Goal: Task Accomplishment & Management: Manage account settings

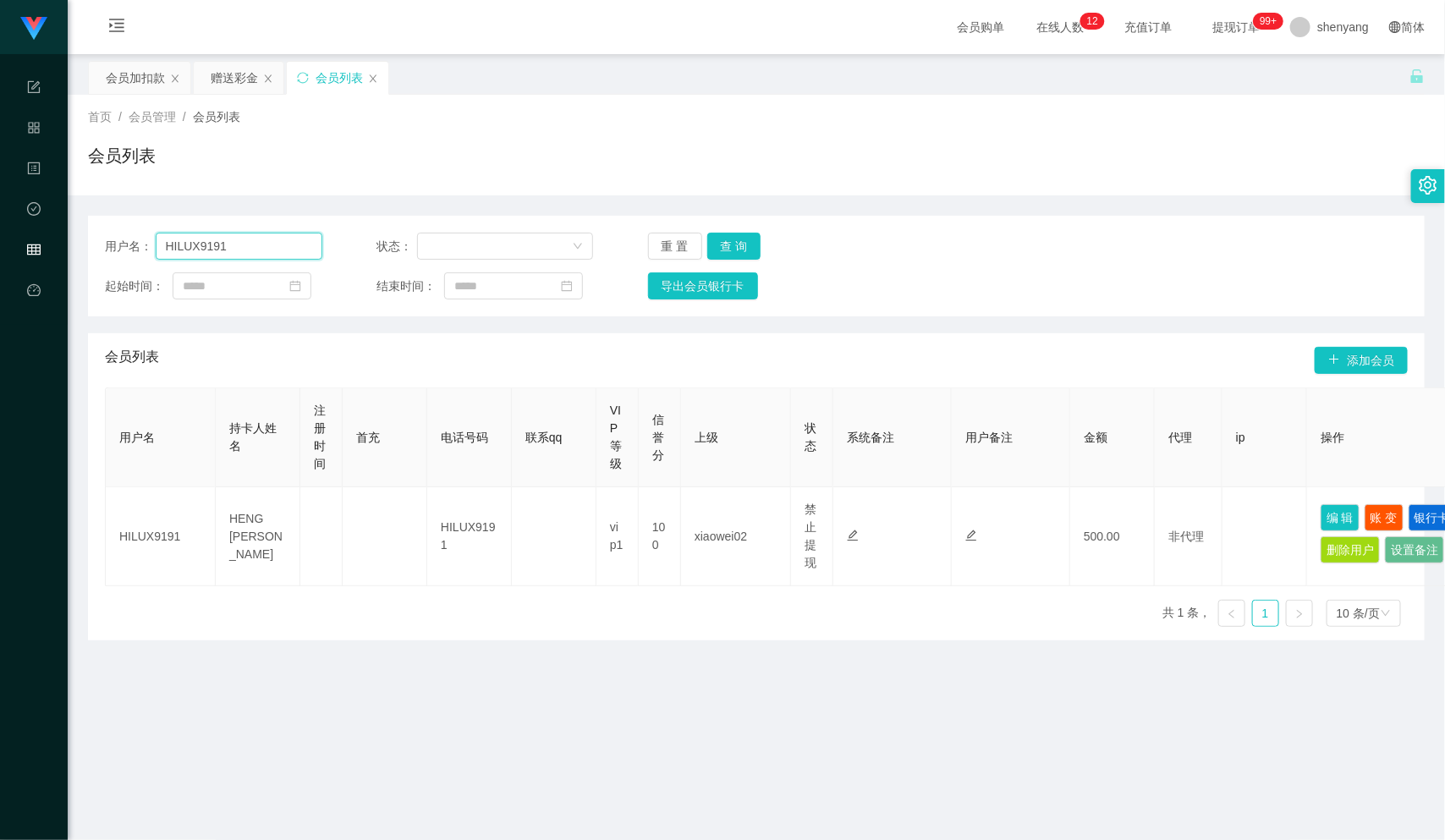
drag, startPoint x: 229, startPoint y: 232, endPoint x: 150, endPoint y: 249, distance: 80.8
click at [150, 249] on div "用户名： HILUX9191" at bounding box center [213, 246] width 217 height 27
paste input "kikitan3198"
type input "kikitan3198"
click at [729, 237] on button "查 询" at bounding box center [734, 246] width 54 height 27
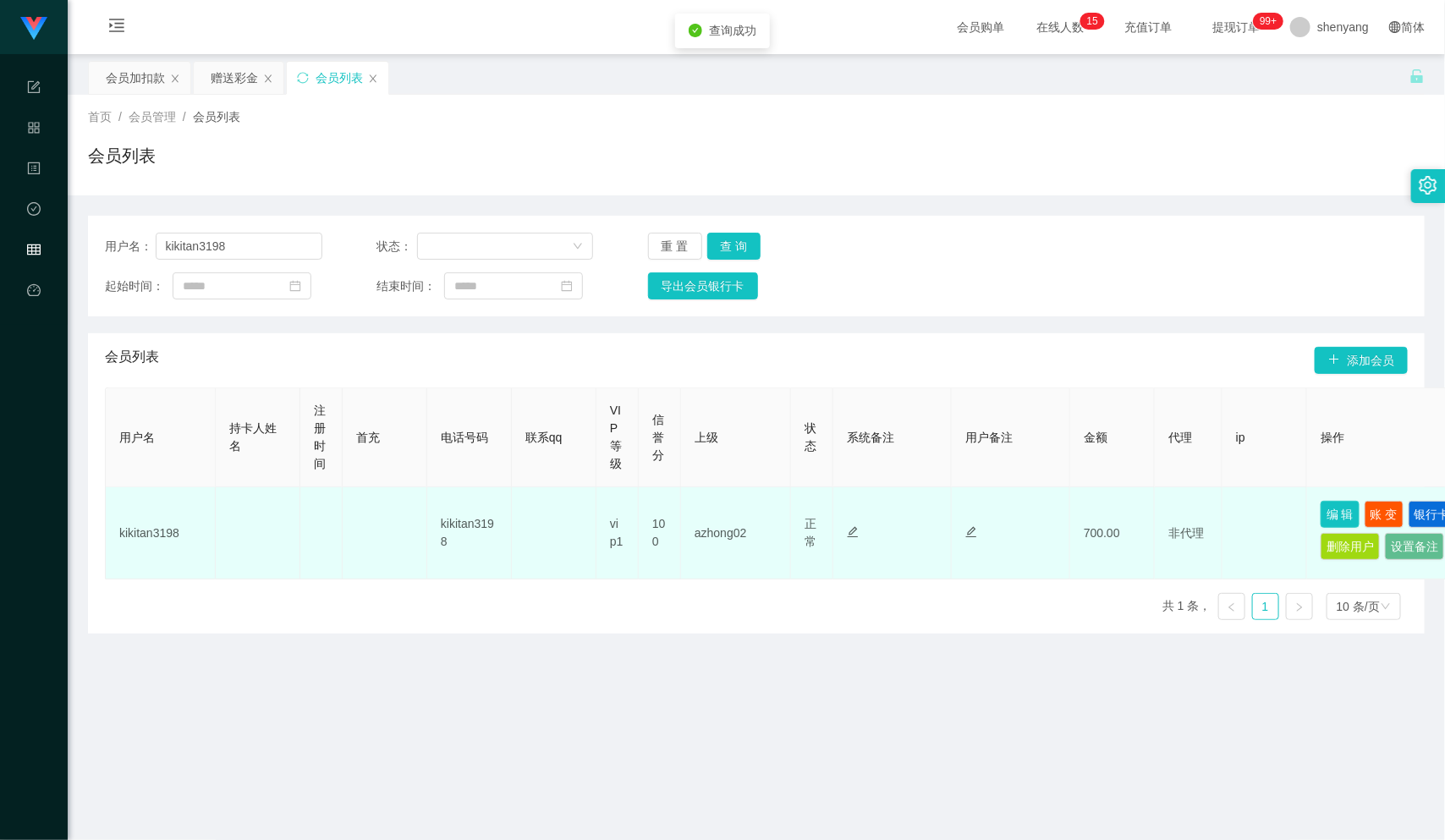
click at [1335, 507] on button "编 辑" at bounding box center [1340, 514] width 39 height 27
type input "kikitan3198"
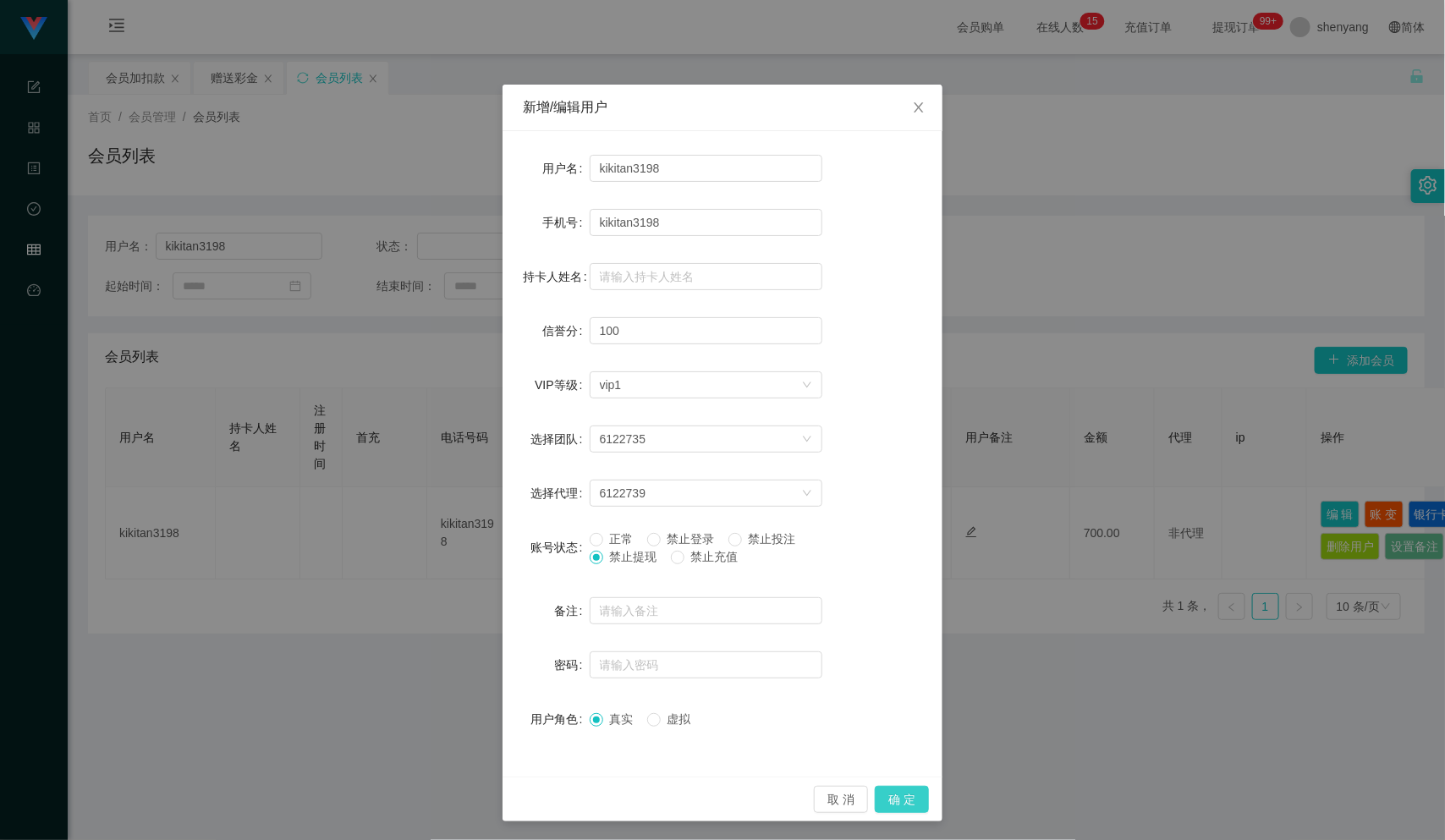
click at [900, 795] on button "确 定" at bounding box center [902, 799] width 54 height 27
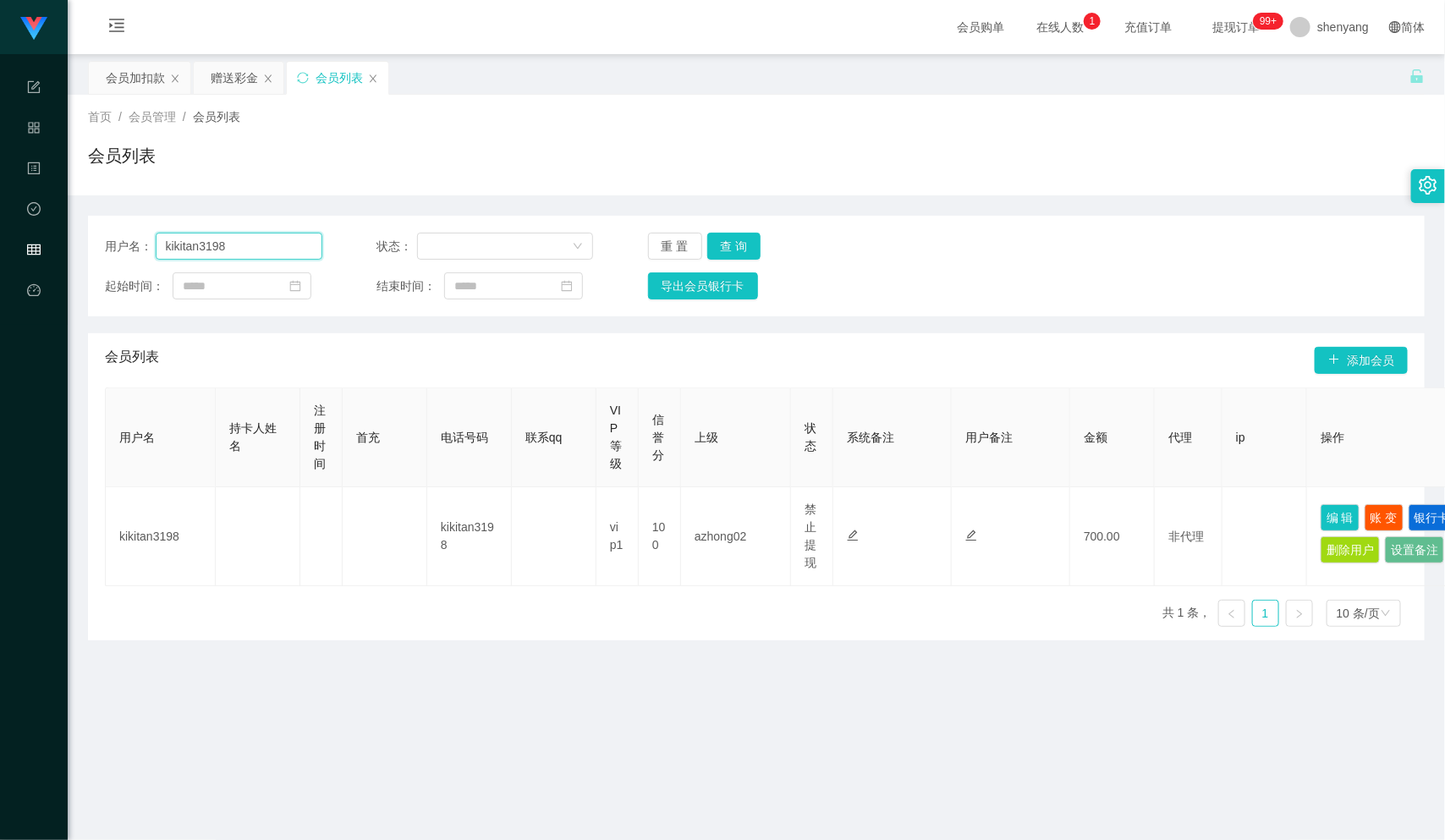
drag, startPoint x: 218, startPoint y: 244, endPoint x: 121, endPoint y: 249, distance: 97.1
click at [121, 249] on div "用户名： kikitan3198" at bounding box center [213, 246] width 217 height 27
click at [183, 249] on input "text" at bounding box center [238, 246] width 166 height 27
paste input "0143077816"
type input "0143077816"
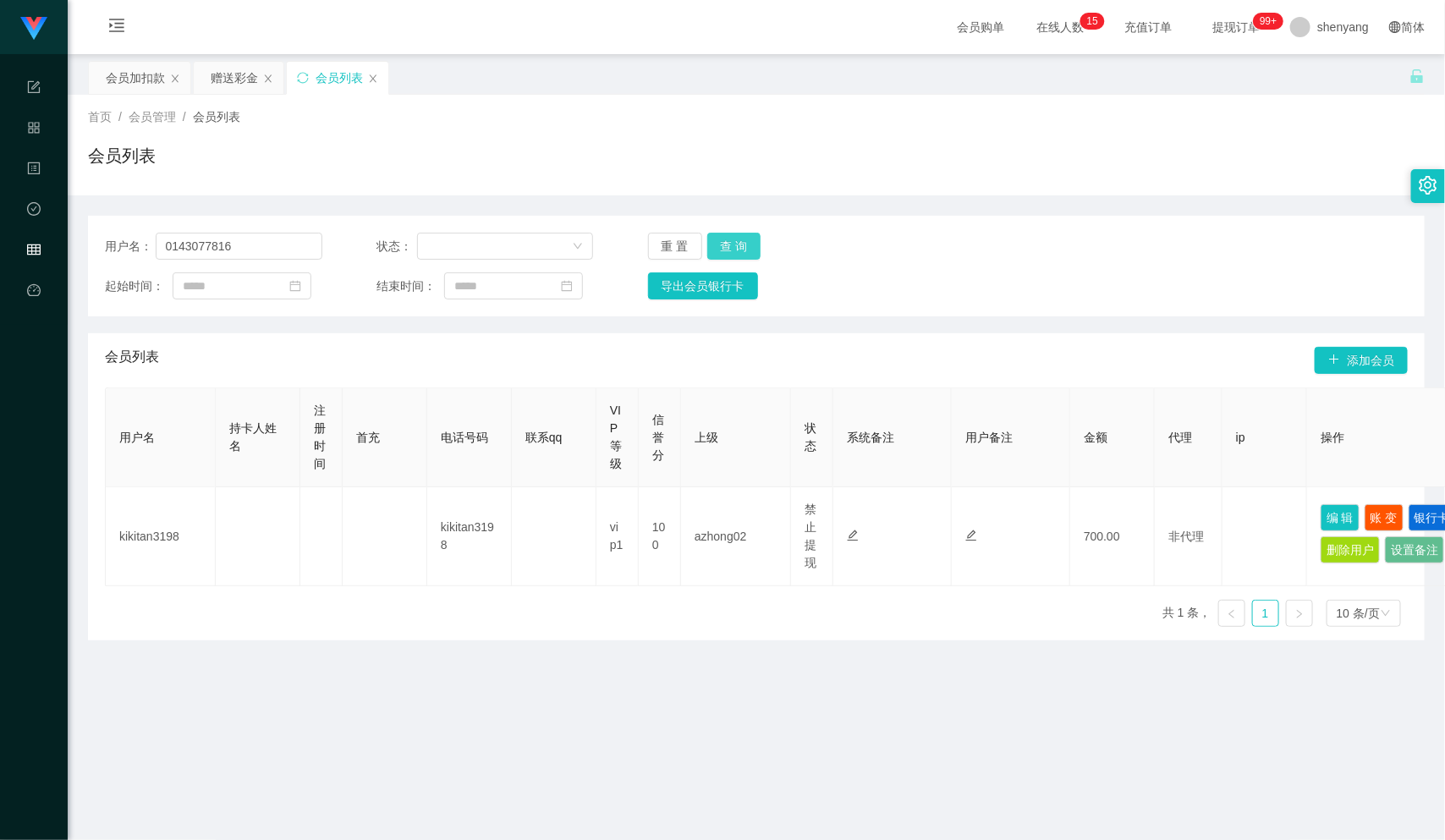
click at [744, 244] on button "查 询" at bounding box center [734, 246] width 54 height 27
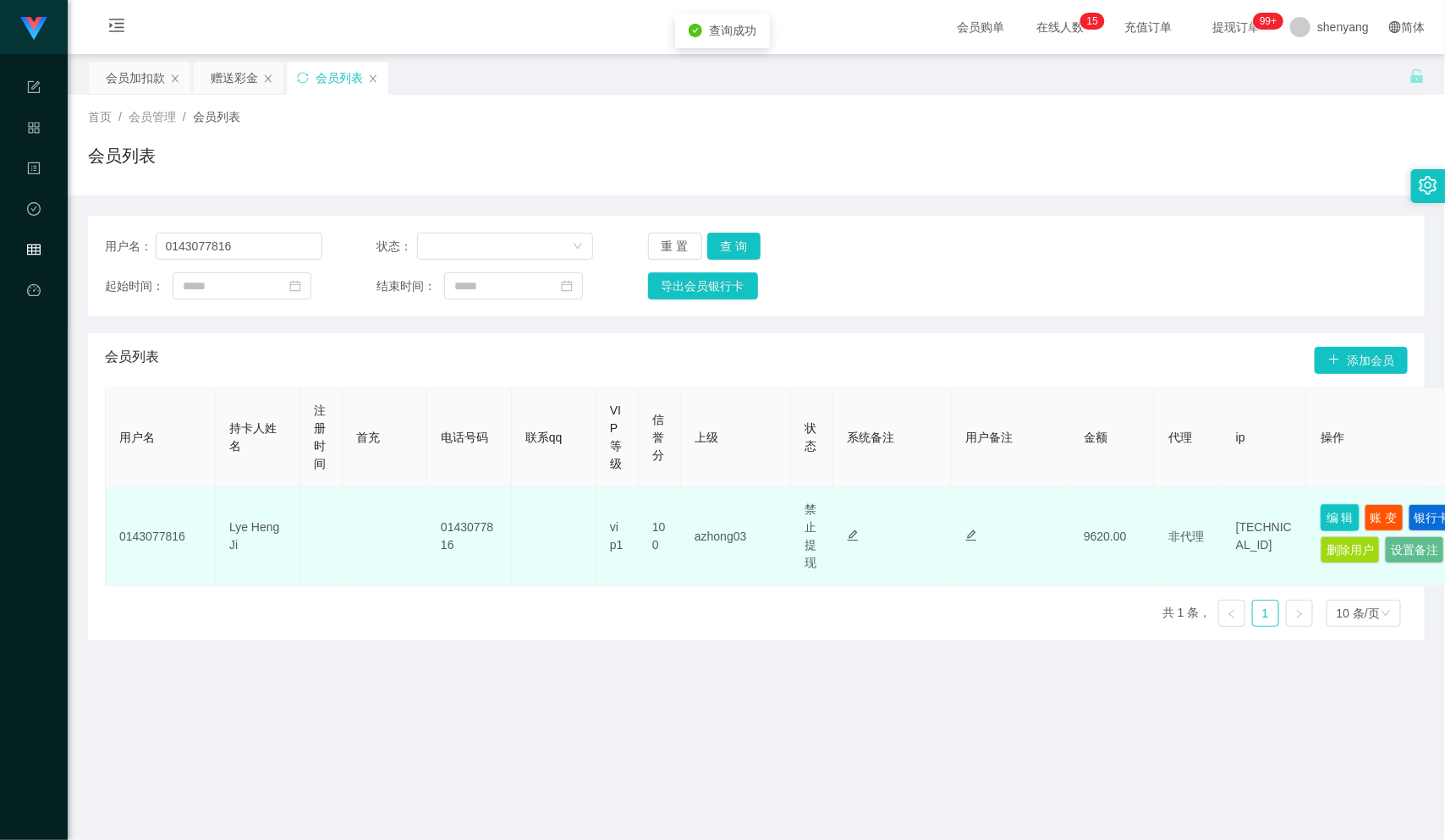
click at [1349, 513] on button "编 辑" at bounding box center [1340, 517] width 39 height 27
type input "0143077816"
type input "Lye Heng Ji"
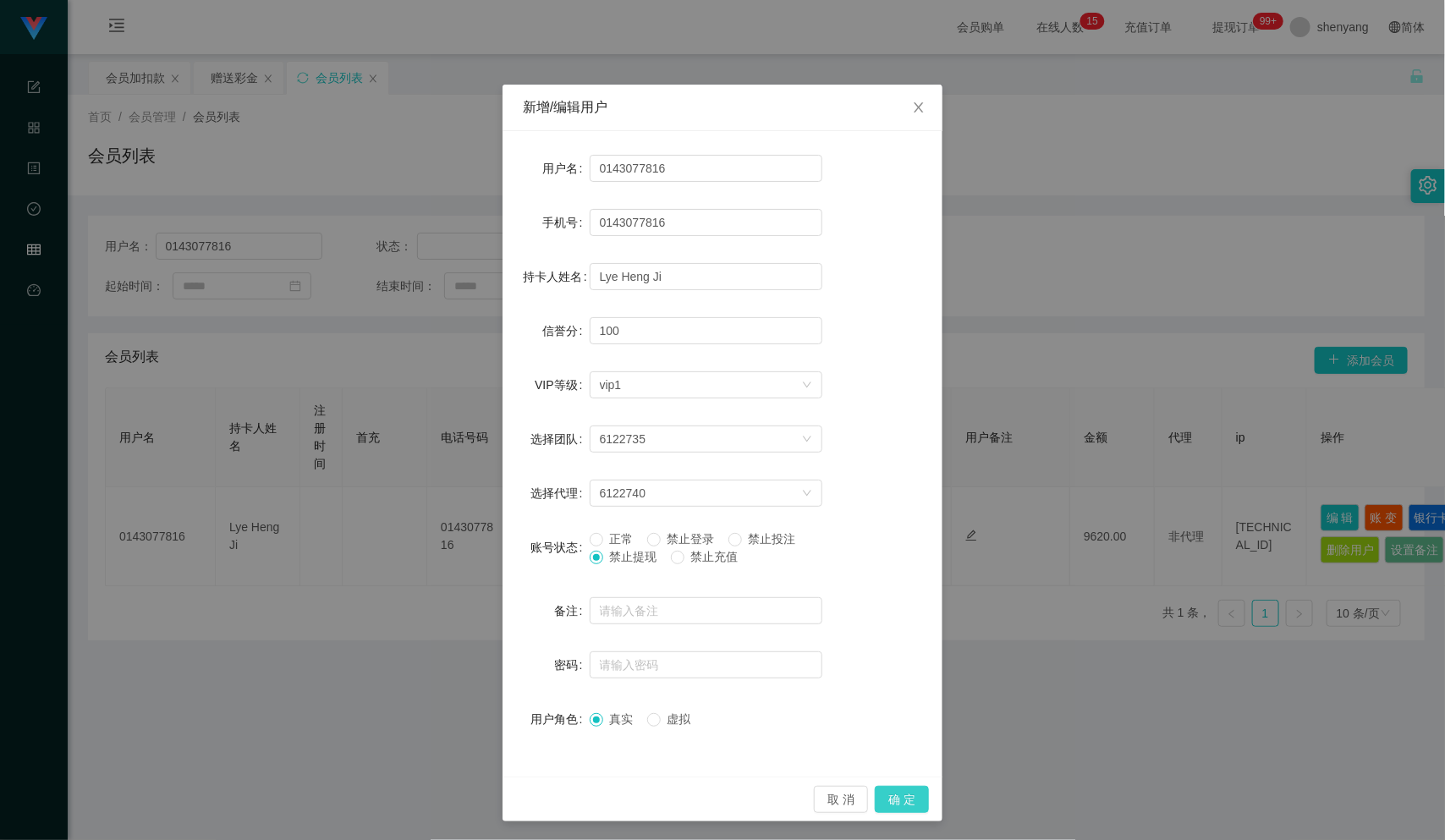
click at [899, 802] on button "确 定" at bounding box center [902, 799] width 54 height 27
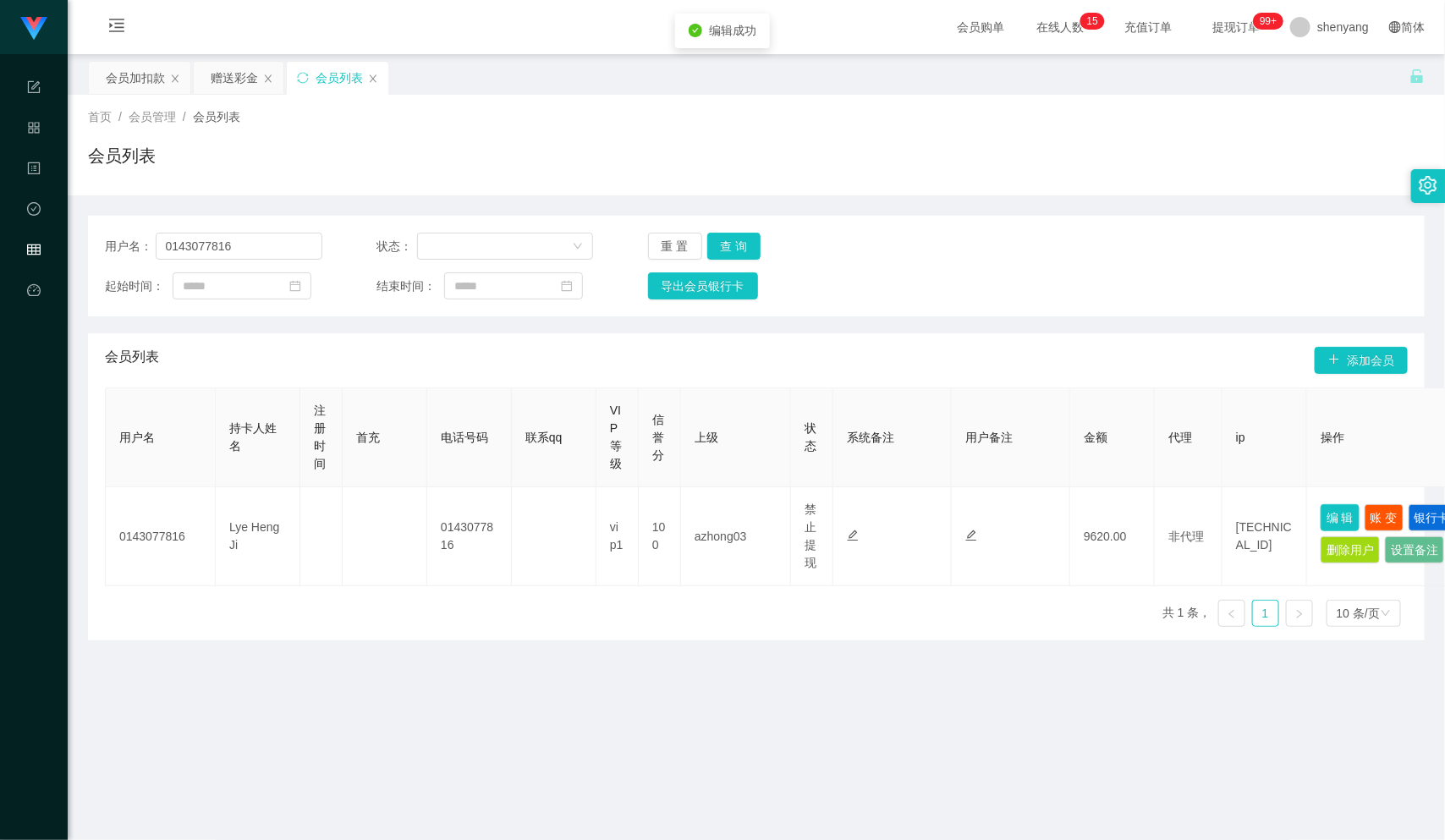
click at [1321, 504] on button "编 辑" at bounding box center [1340, 517] width 39 height 27
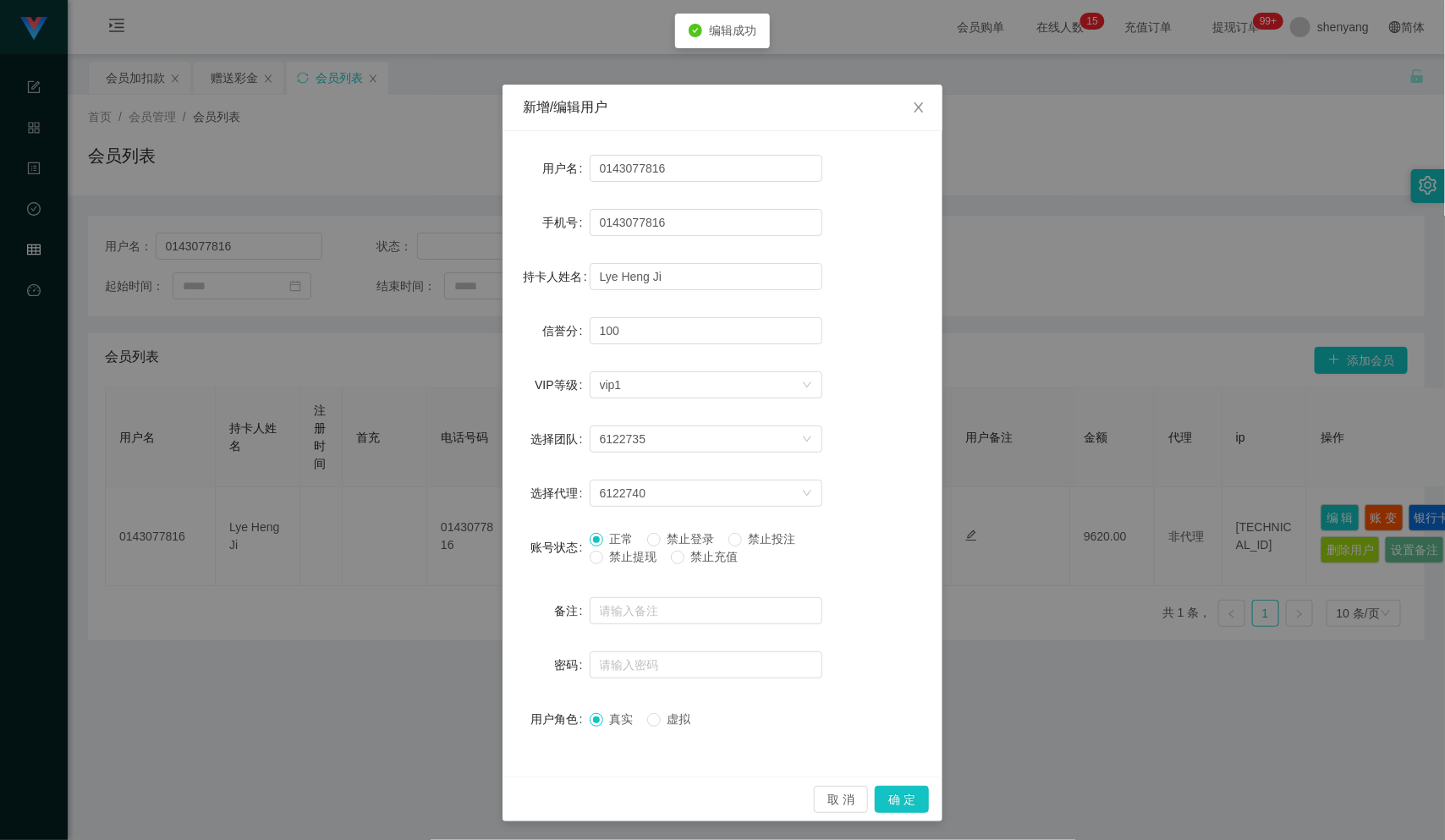
click at [1127, 747] on div "新增/编辑用户 用户名 0143077816 手机号 0143077816 持卡人姓名 Lye Heng Ji 信誉分 100 VIP等级 选择VIP等级 v…" at bounding box center [722, 420] width 1445 height 840
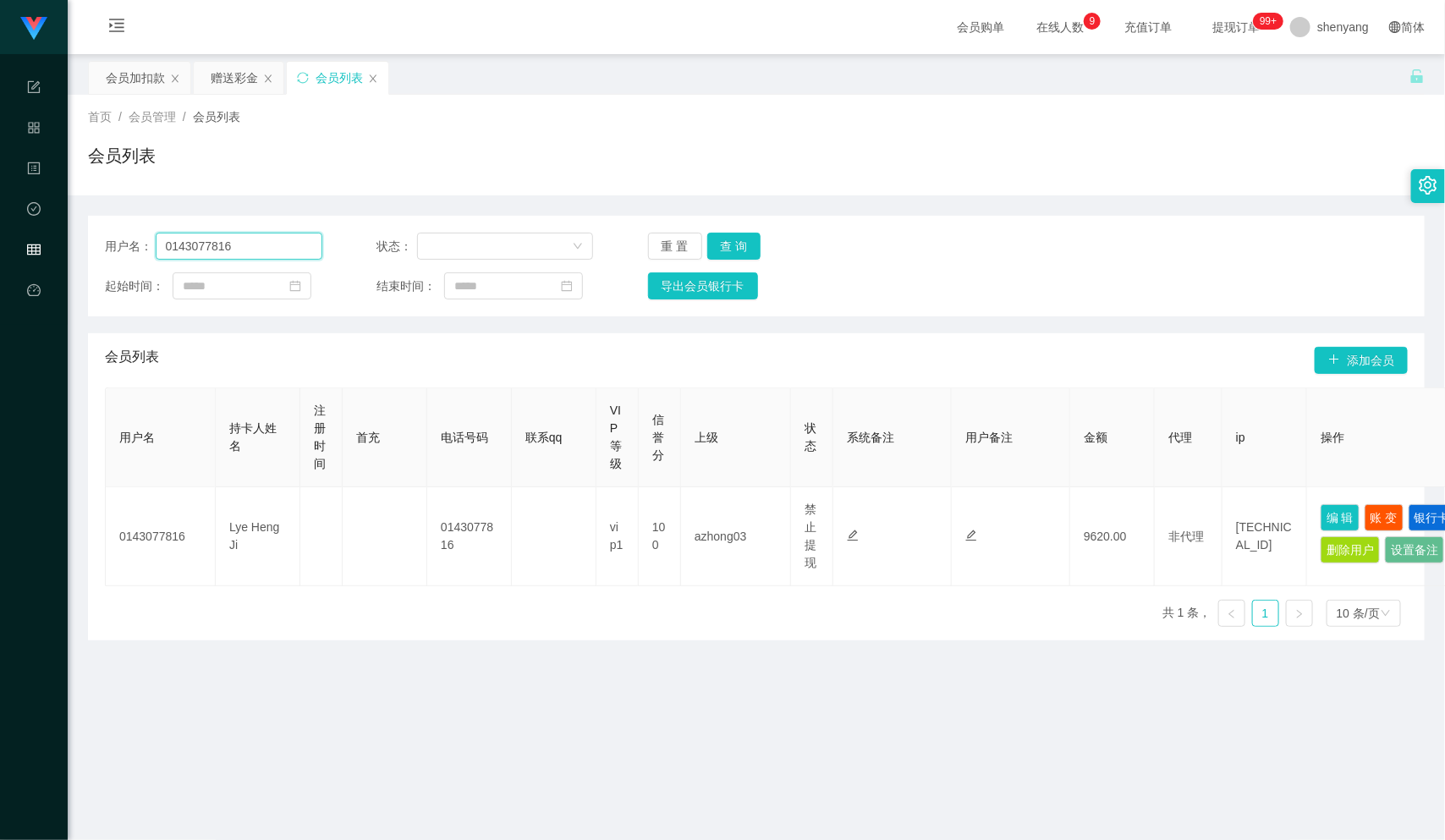
drag, startPoint x: 256, startPoint y: 241, endPoint x: 144, endPoint y: 249, distance: 112.3
click at [132, 247] on div "用户名： 0143077816" at bounding box center [213, 246] width 217 height 27
click at [199, 252] on input "text" at bounding box center [238, 246] width 166 height 27
paste input "Trio99 禁止提现"
click at [732, 244] on button "查 询" at bounding box center [734, 246] width 54 height 27
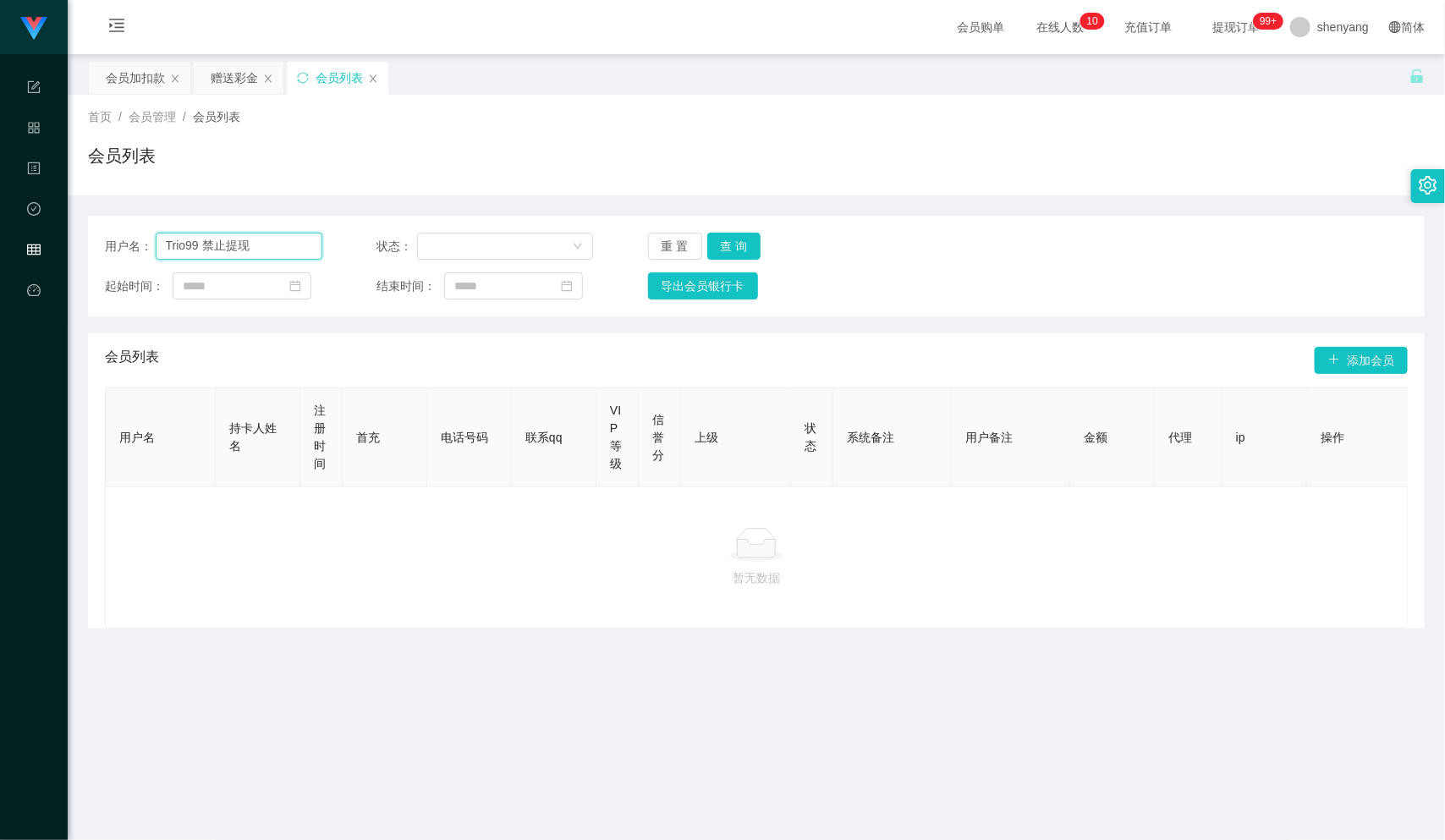
drag, startPoint x: 266, startPoint y: 241, endPoint x: 193, endPoint y: 247, distance: 73.2
click at [193, 247] on input "Trio99 禁止提现" at bounding box center [238, 246] width 166 height 27
click at [272, 244] on input "Trio99 禁止提现" at bounding box center [238, 246] width 166 height 27
drag, startPoint x: 262, startPoint y: 244, endPoint x: 200, endPoint y: 249, distance: 62.2
click at [200, 249] on input "Trio99 禁止提现" at bounding box center [238, 246] width 166 height 27
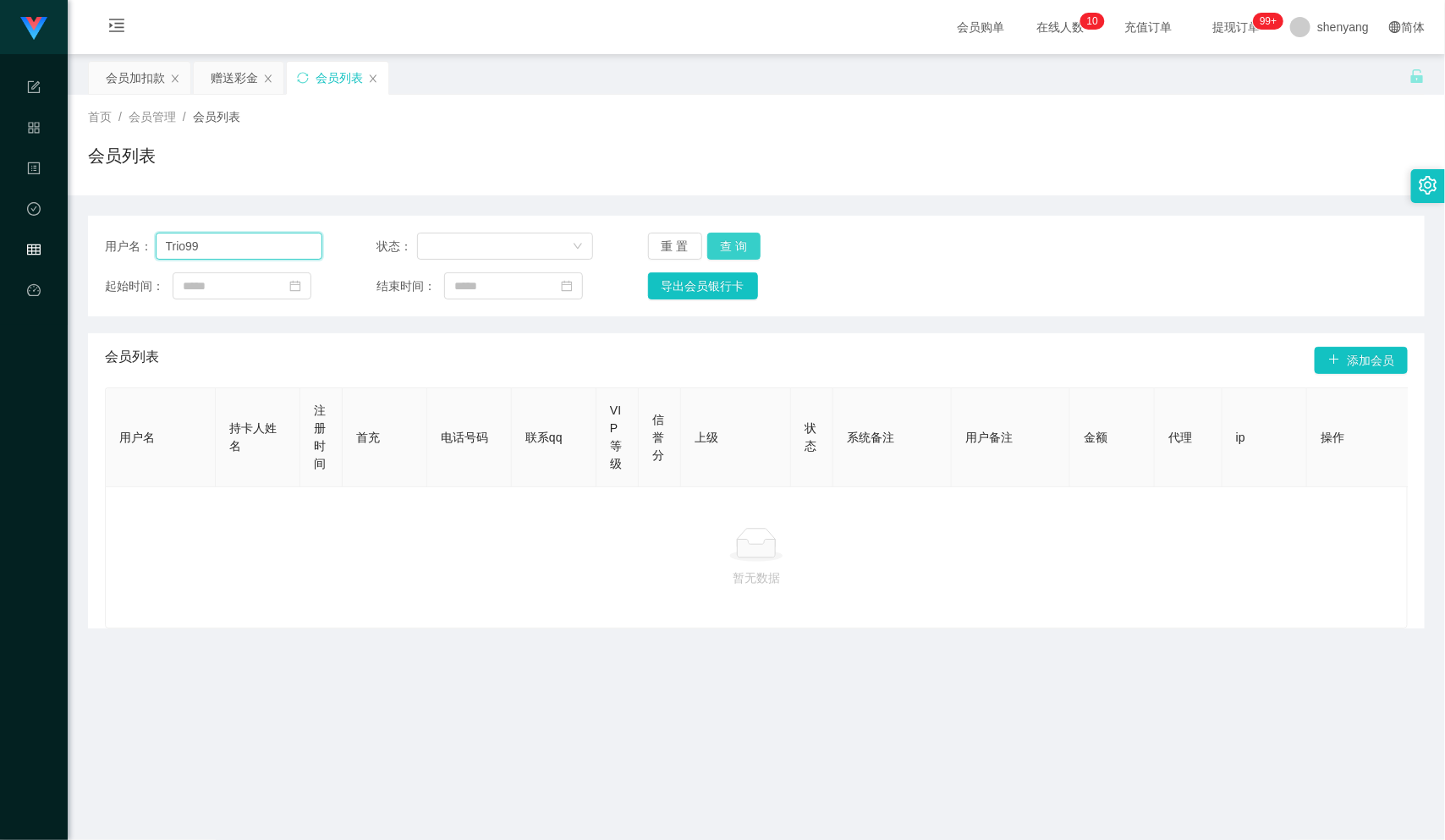
type input "Trio99"
click at [733, 239] on button "查 询" at bounding box center [734, 246] width 54 height 27
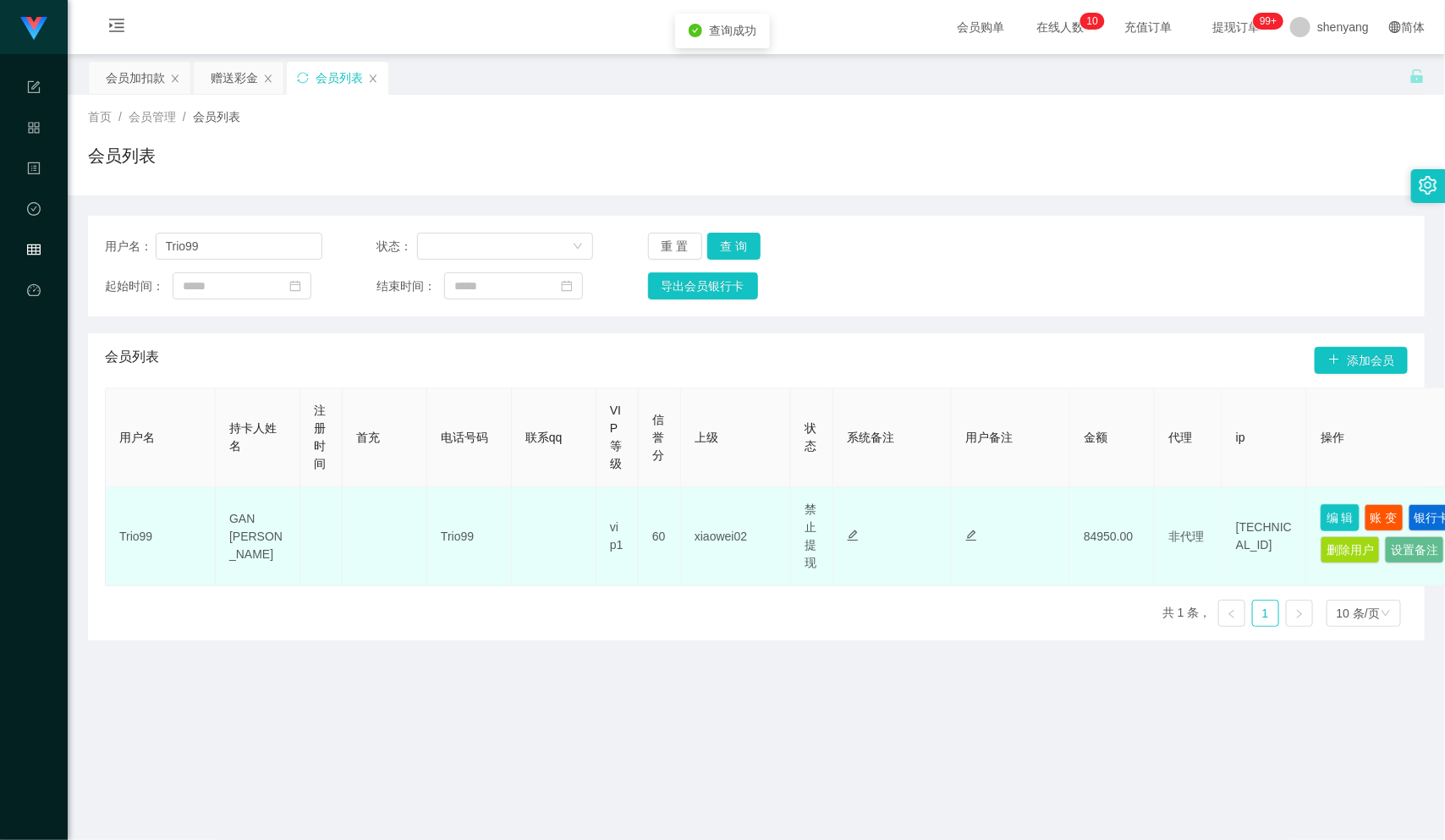
click at [1331, 511] on button "编 辑" at bounding box center [1340, 517] width 39 height 27
type input "Trio99"
type input "GAN [PERSON_NAME]"
type input "60"
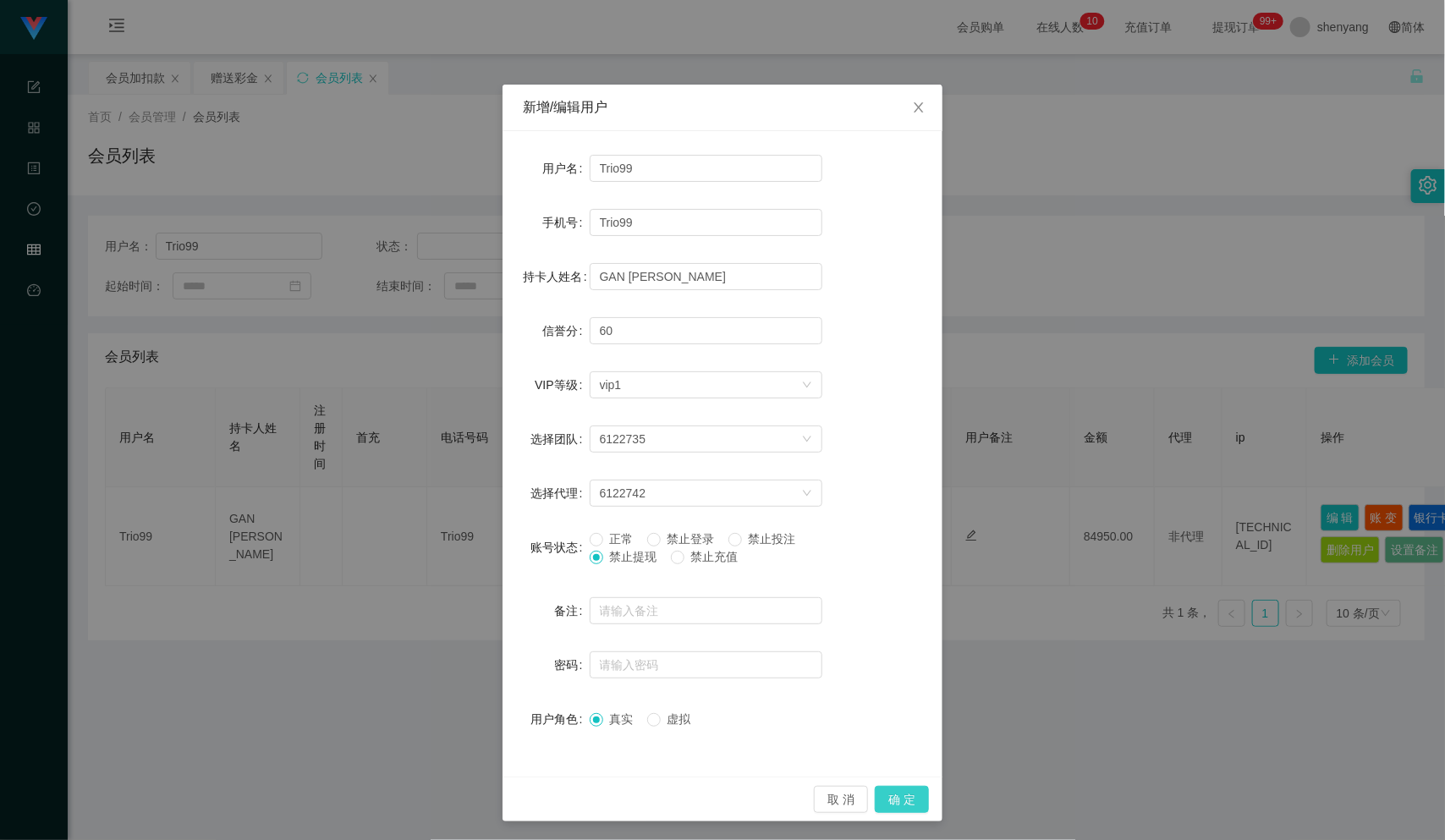
click at [906, 794] on button "确 定" at bounding box center [902, 799] width 54 height 27
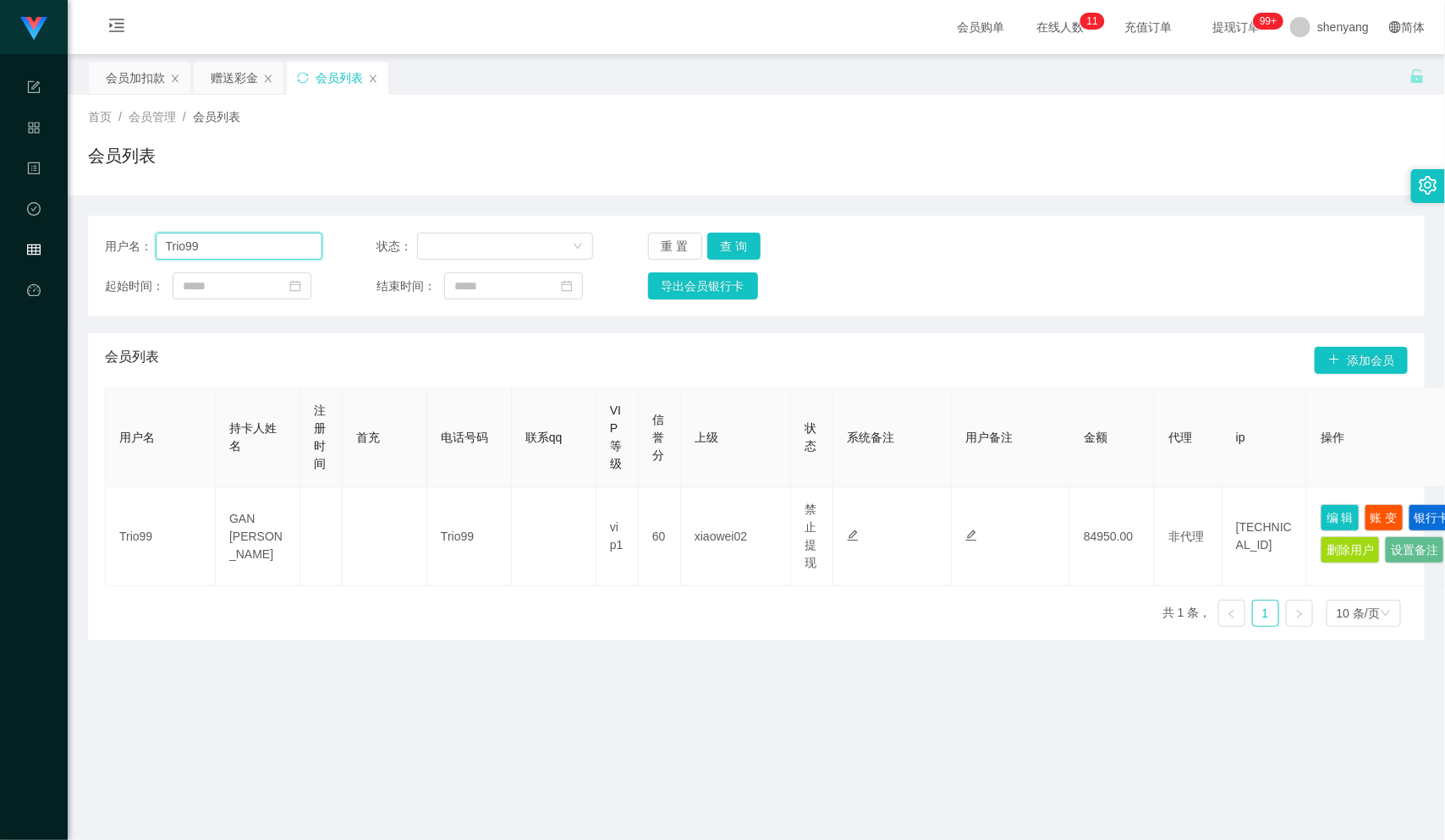
drag, startPoint x: 226, startPoint y: 244, endPoint x: 160, endPoint y: 241, distance: 66.1
click at [160, 241] on input "Trio99" at bounding box center [238, 246] width 166 height 27
paste input "anekoyong 禁止提现"
drag, startPoint x: 282, startPoint y: 244, endPoint x: 234, endPoint y: 246, distance: 48.0
click at [234, 246] on input "anekoyong 禁止提现" at bounding box center [238, 246] width 166 height 27
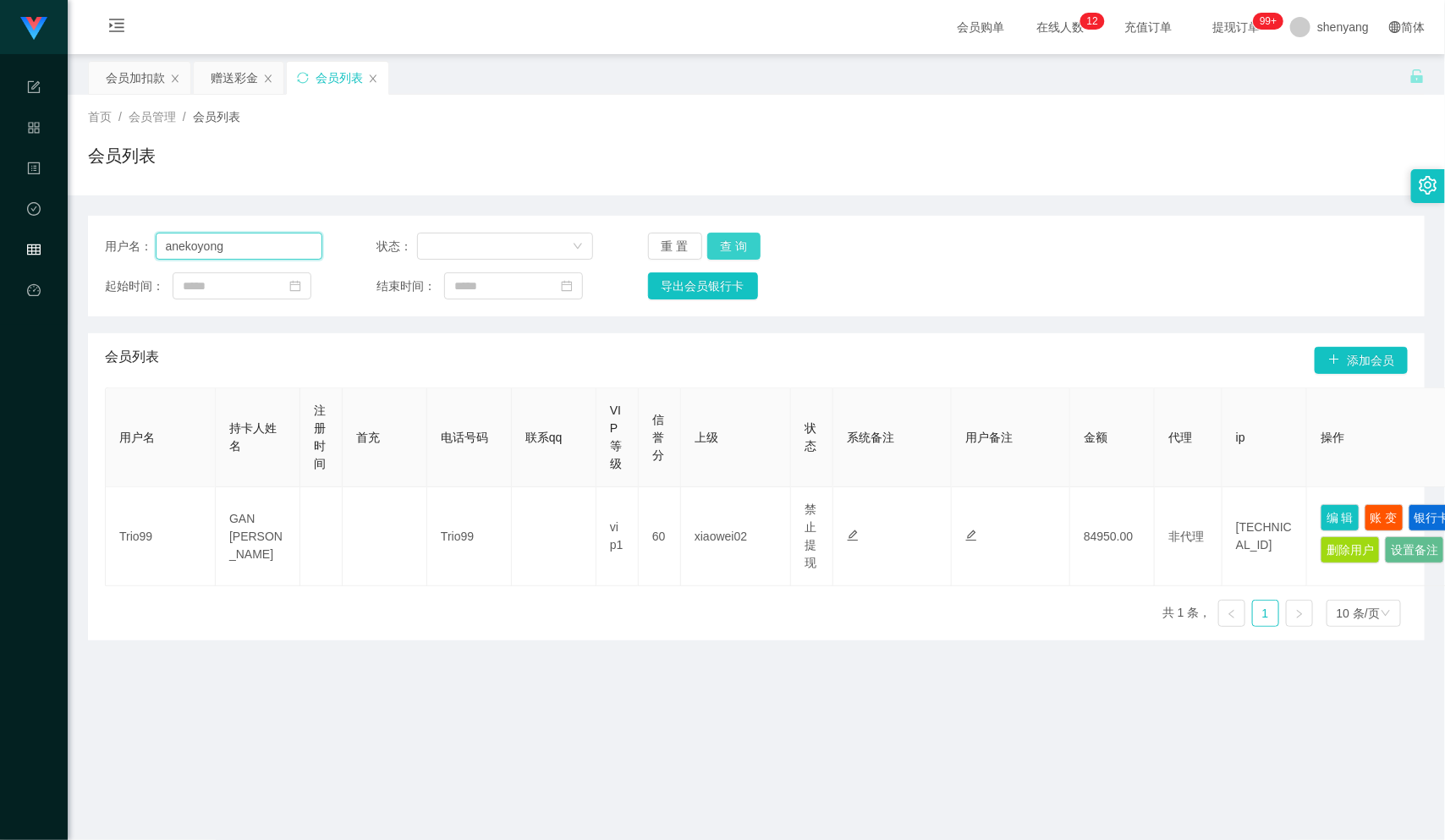
type input "anekoyong"
click at [728, 242] on button "查 询" at bounding box center [734, 246] width 54 height 27
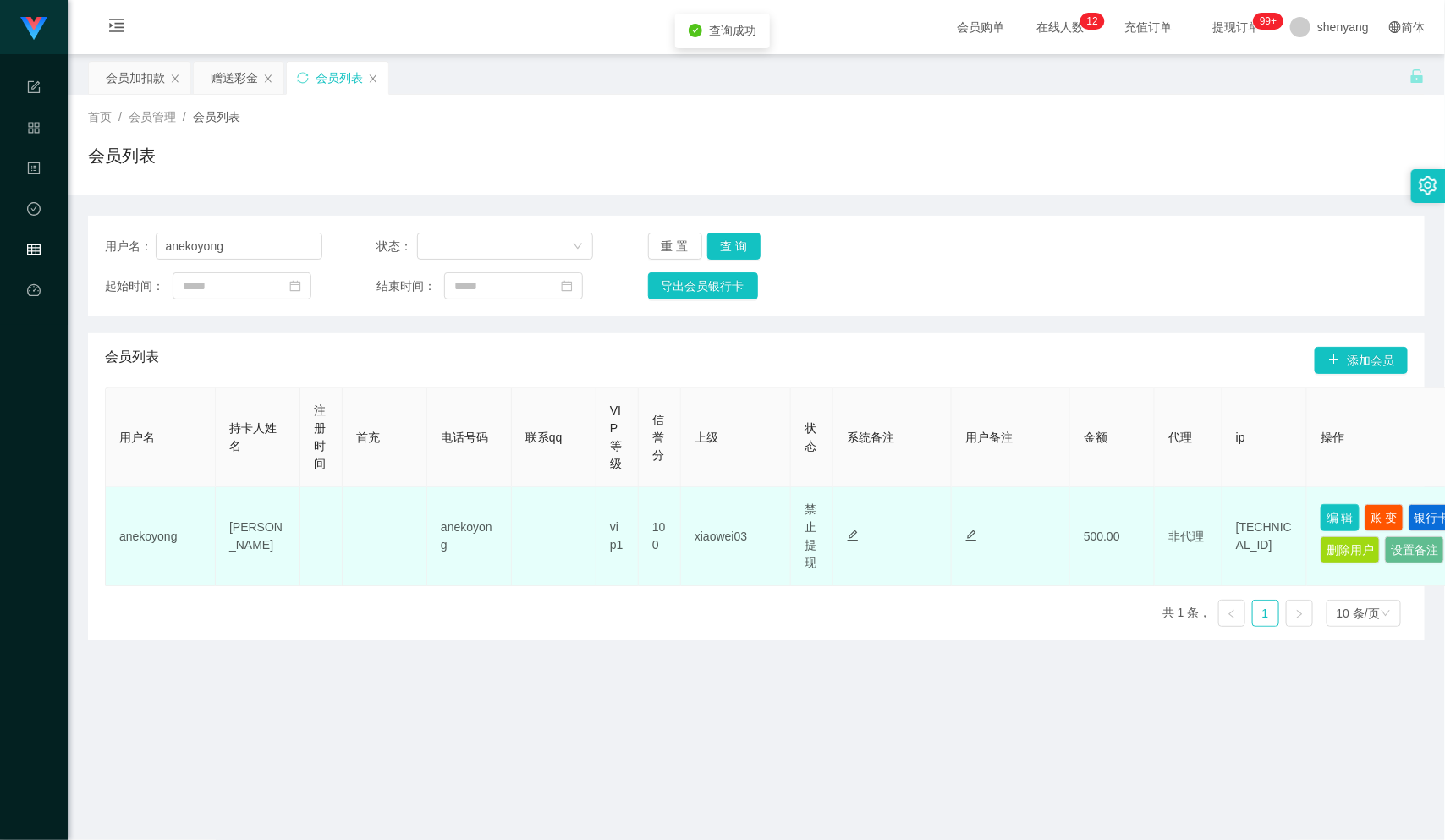
click at [1341, 507] on button "编 辑" at bounding box center [1340, 517] width 39 height 27
type input "anekoyong"
type input "[PERSON_NAME]"
type input "100"
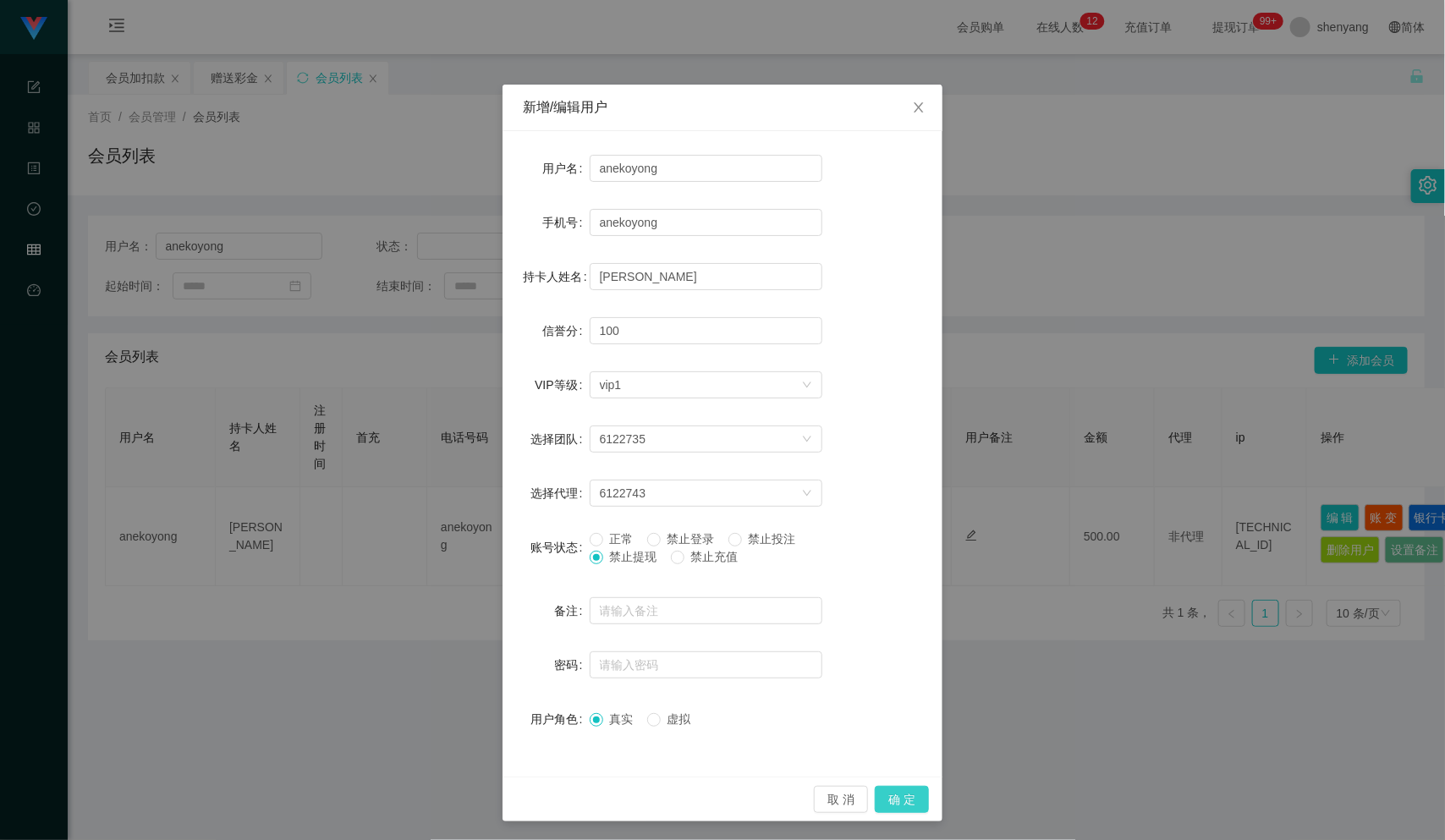
click at [878, 799] on button "确 定" at bounding box center [902, 799] width 54 height 27
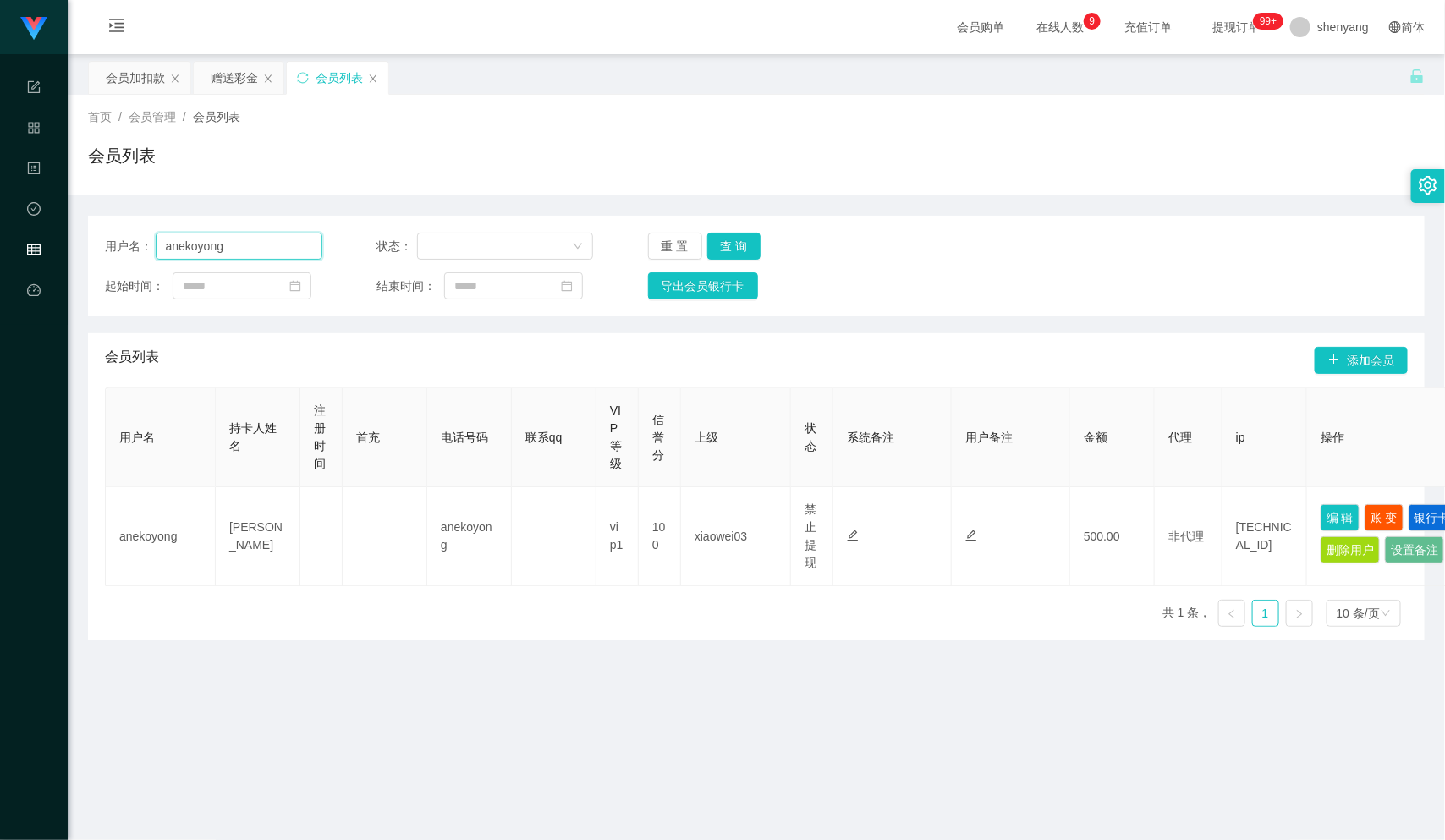
drag, startPoint x: 234, startPoint y: 241, endPoint x: 152, endPoint y: 247, distance: 82.2
click at [152, 247] on div "用户名： [PERSON_NAME]" at bounding box center [213, 246] width 217 height 27
click at [200, 246] on input "text" at bounding box center [238, 246] width 166 height 27
paste input "jack168"
type input "jack168"
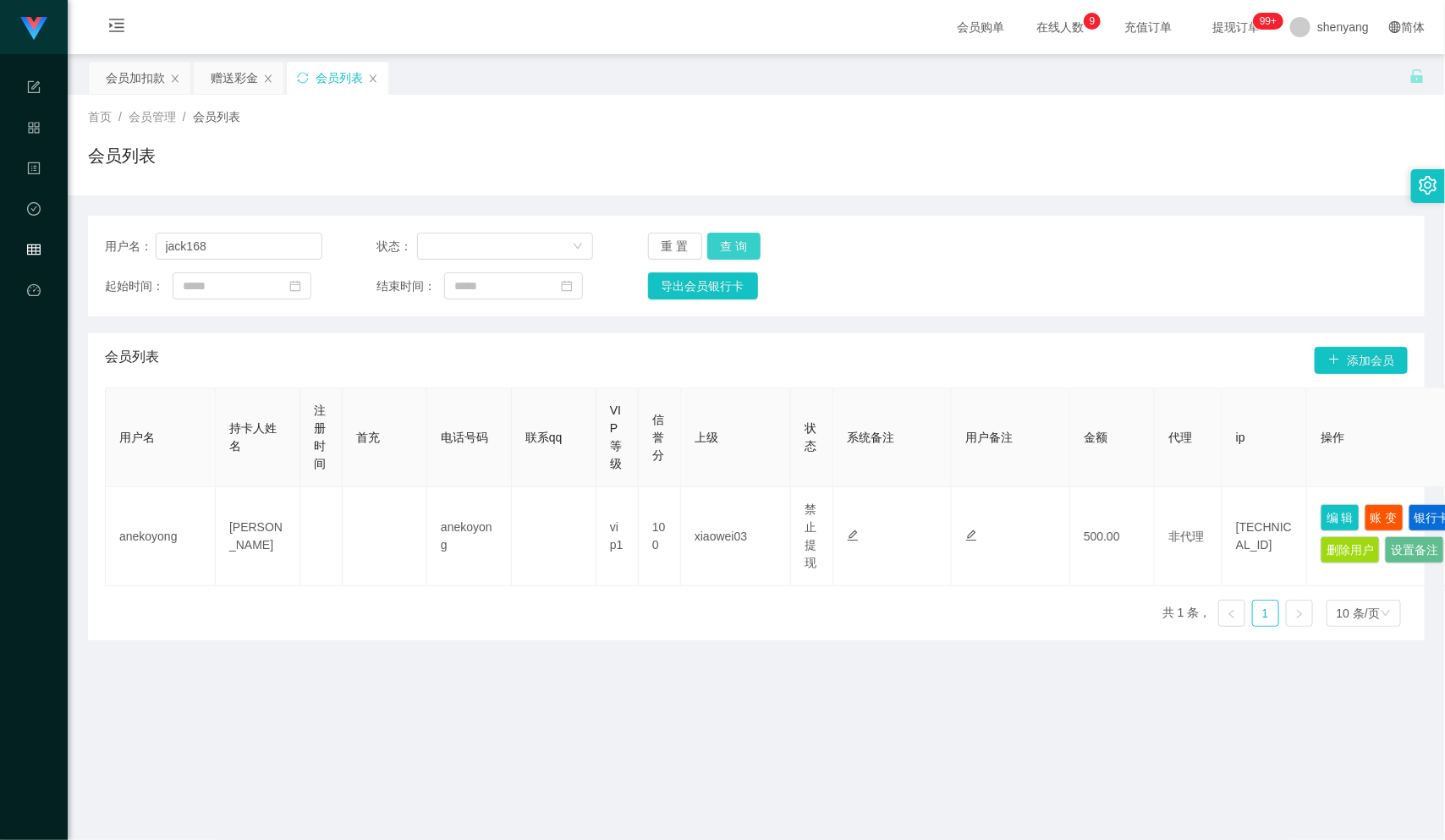
click at [742, 238] on button "查 询" at bounding box center [734, 246] width 54 height 27
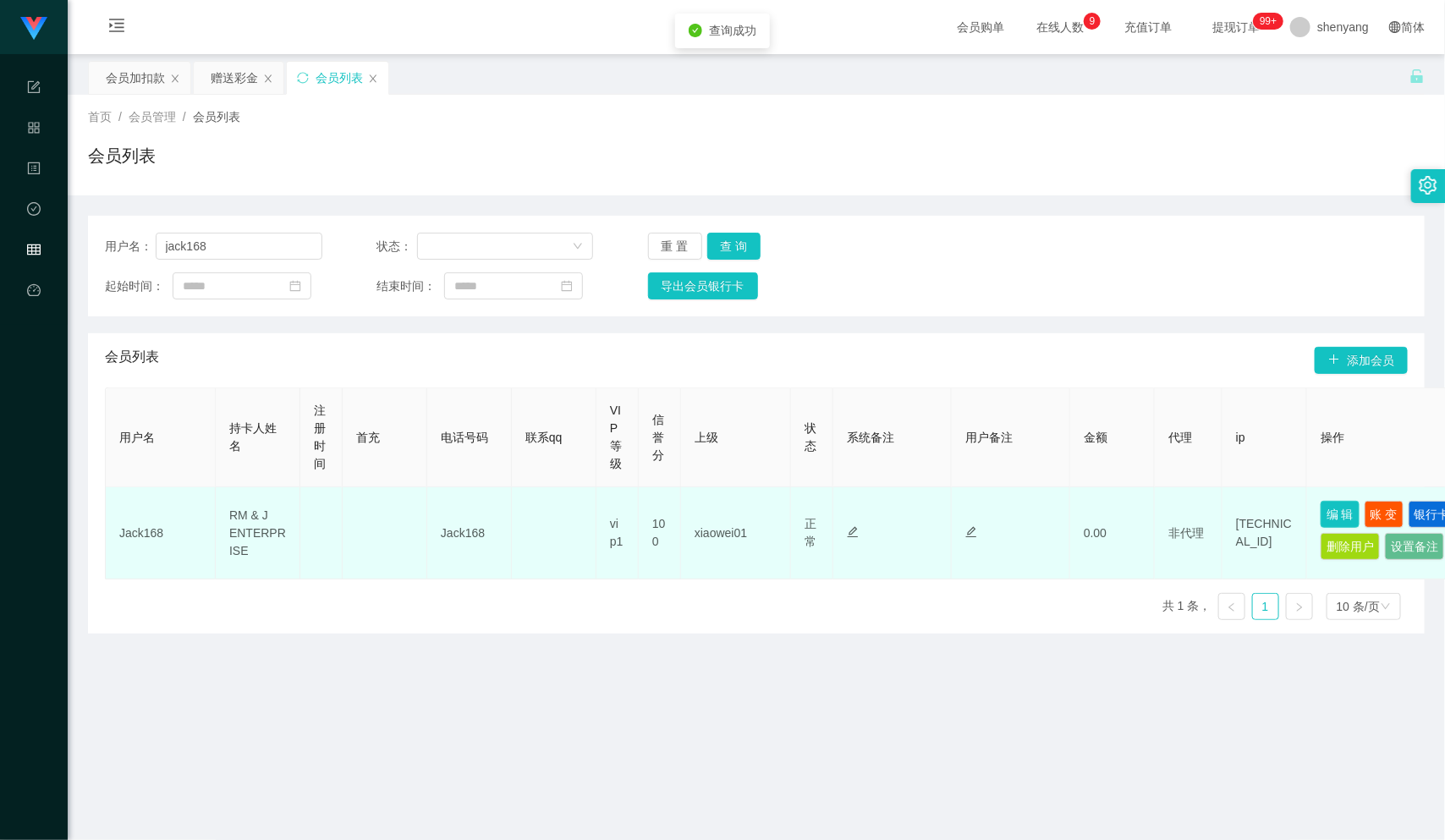
click at [1337, 505] on button "编 辑" at bounding box center [1340, 514] width 39 height 27
type input "Jack168"
type input "RM & J ENTERPRISE"
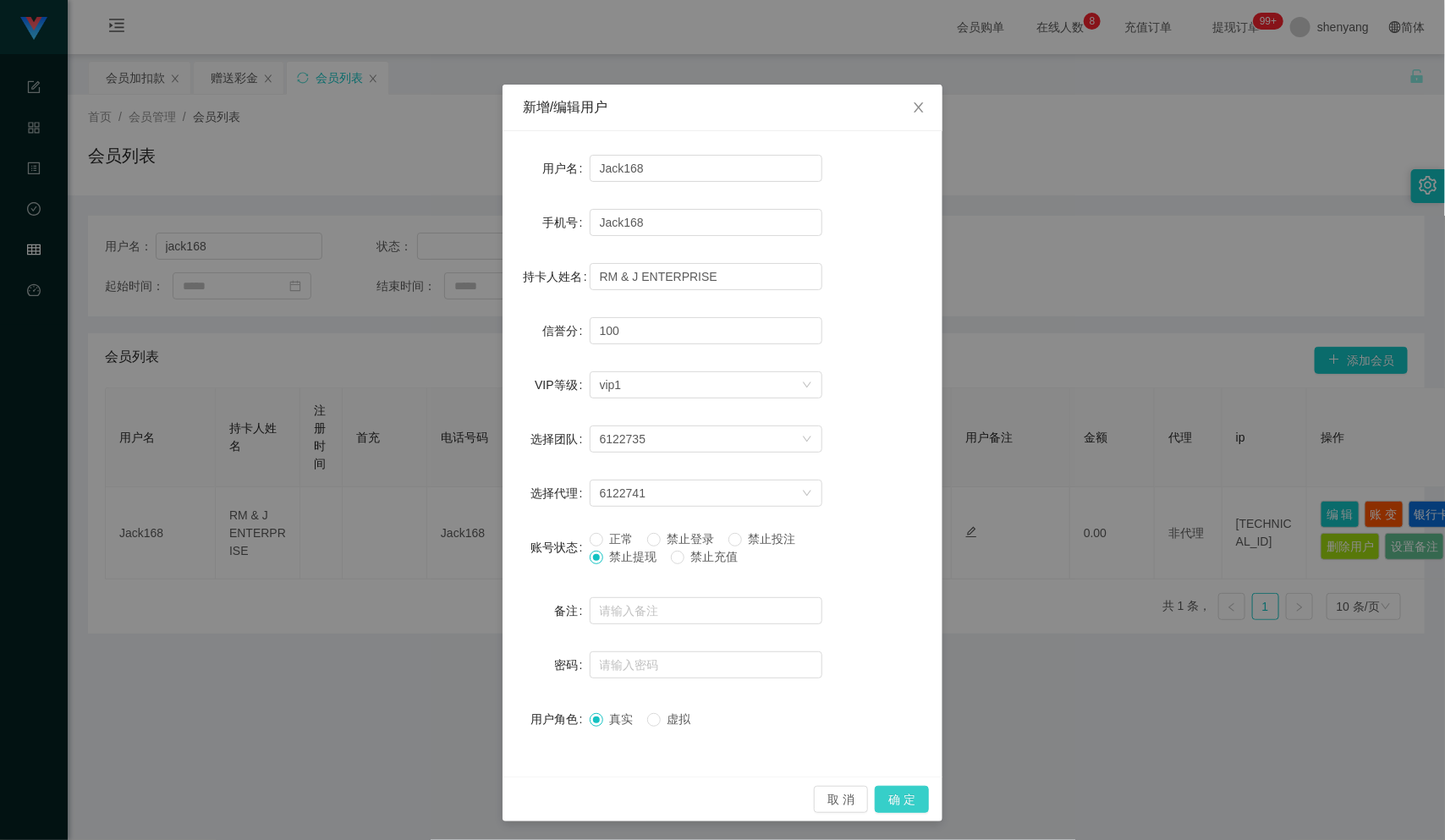
click at [899, 797] on button "确 定" at bounding box center [902, 799] width 54 height 27
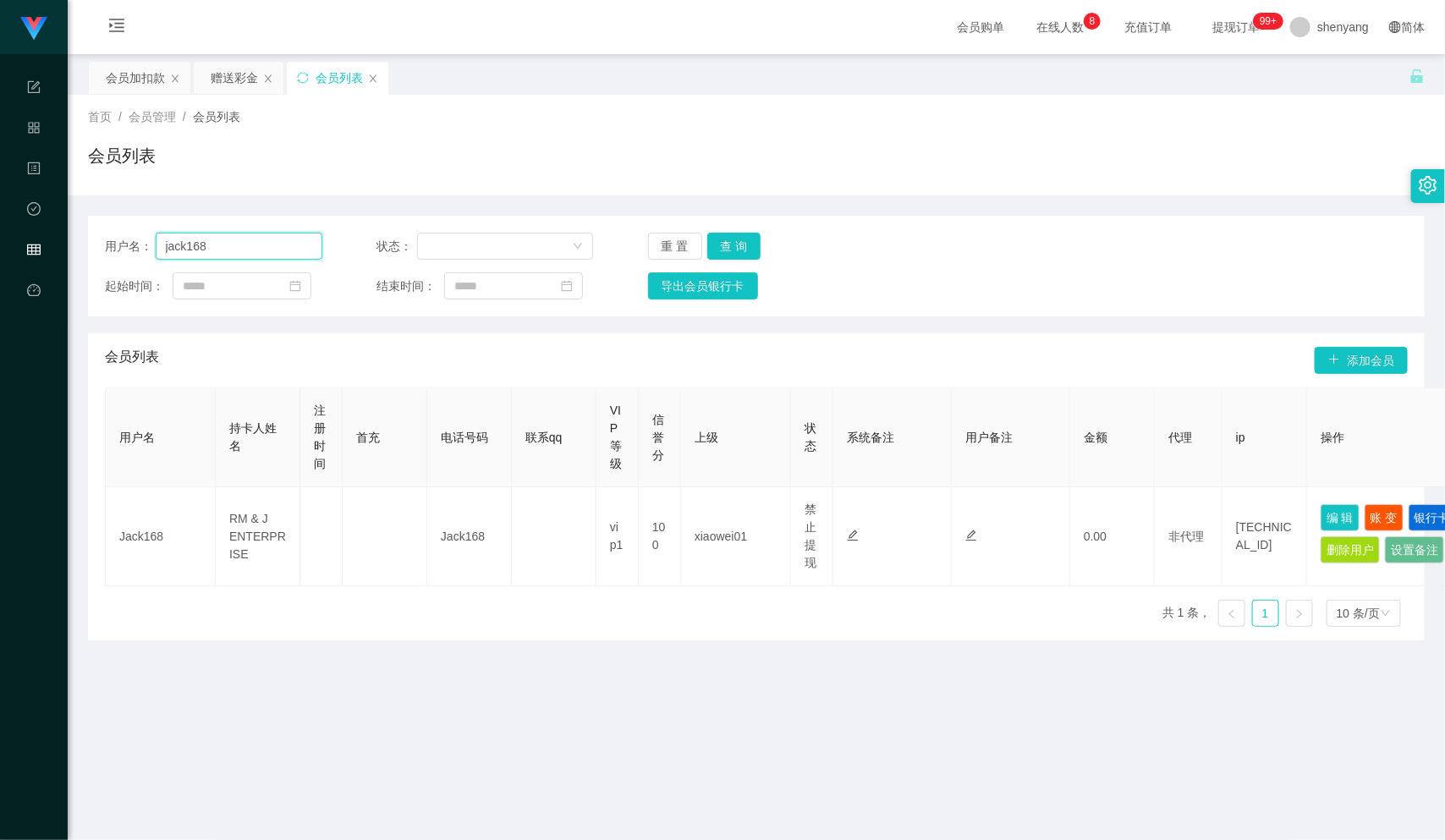
drag, startPoint x: 228, startPoint y: 244, endPoint x: 125, endPoint y: 264, distance: 104.9
click at [105, 260] on div "用户名： jack168 状态： 重 置 查 询 起始时间： 结束时间： 导出会员银行卡" at bounding box center [756, 266] width 1337 height 101
paste input "yongyee0610"
type input "yongyee0610"
click at [731, 246] on button "查 询" at bounding box center [734, 246] width 54 height 27
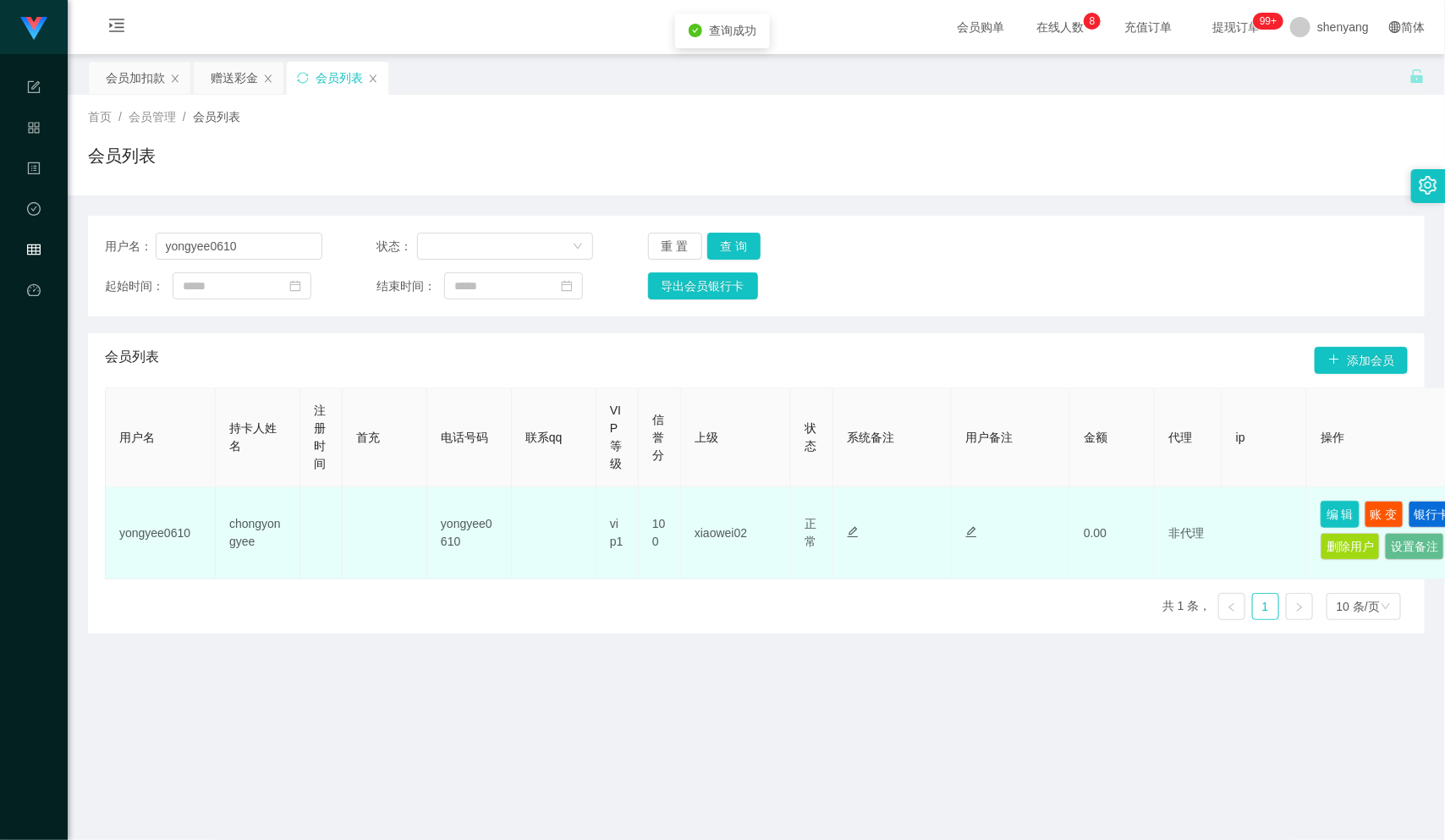
click at [1341, 510] on button "编 辑" at bounding box center [1340, 514] width 39 height 27
type input "yongyee0610"
type input "chongyongyee"
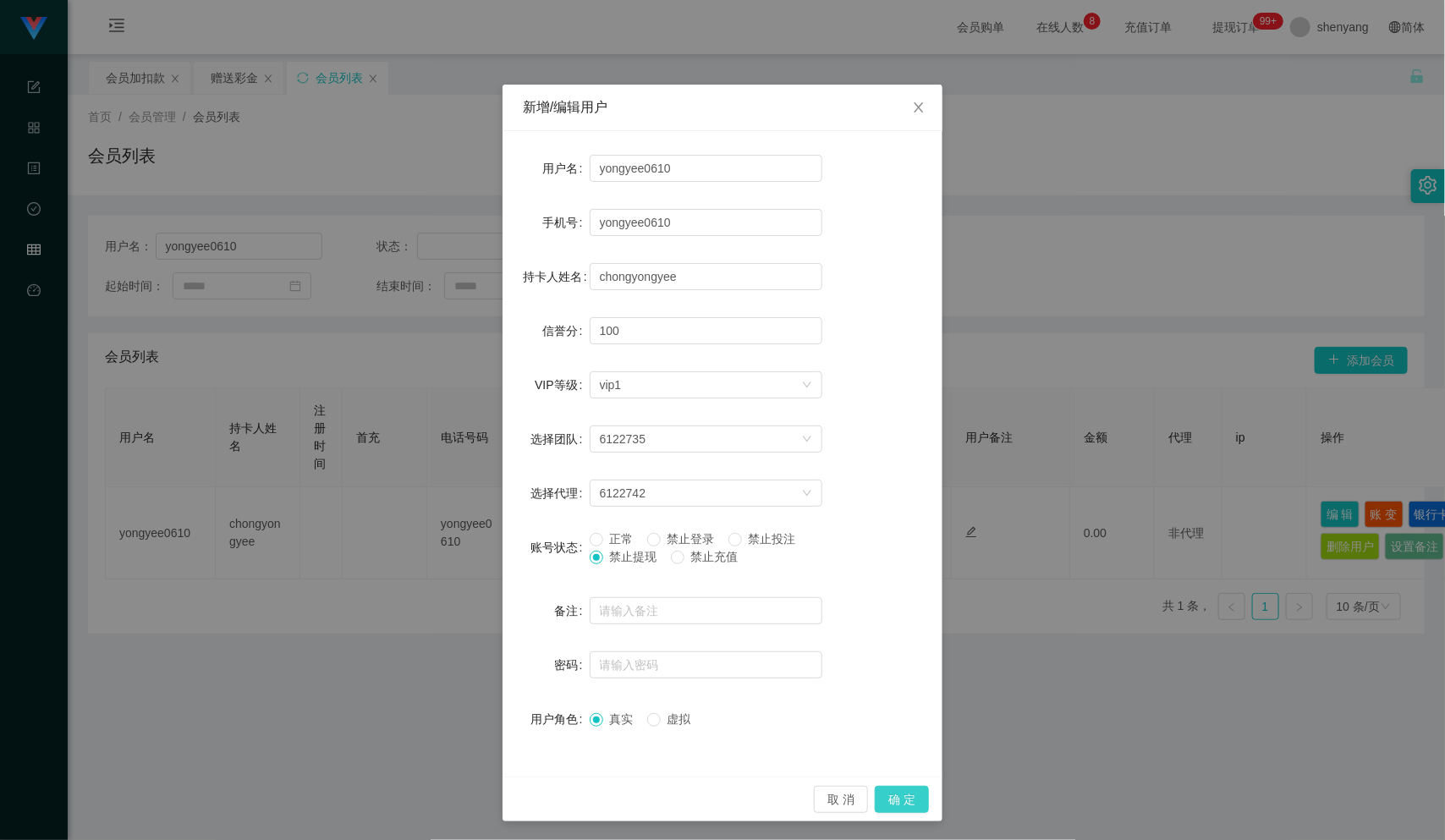
click at [887, 795] on button "确 定" at bounding box center [902, 799] width 54 height 27
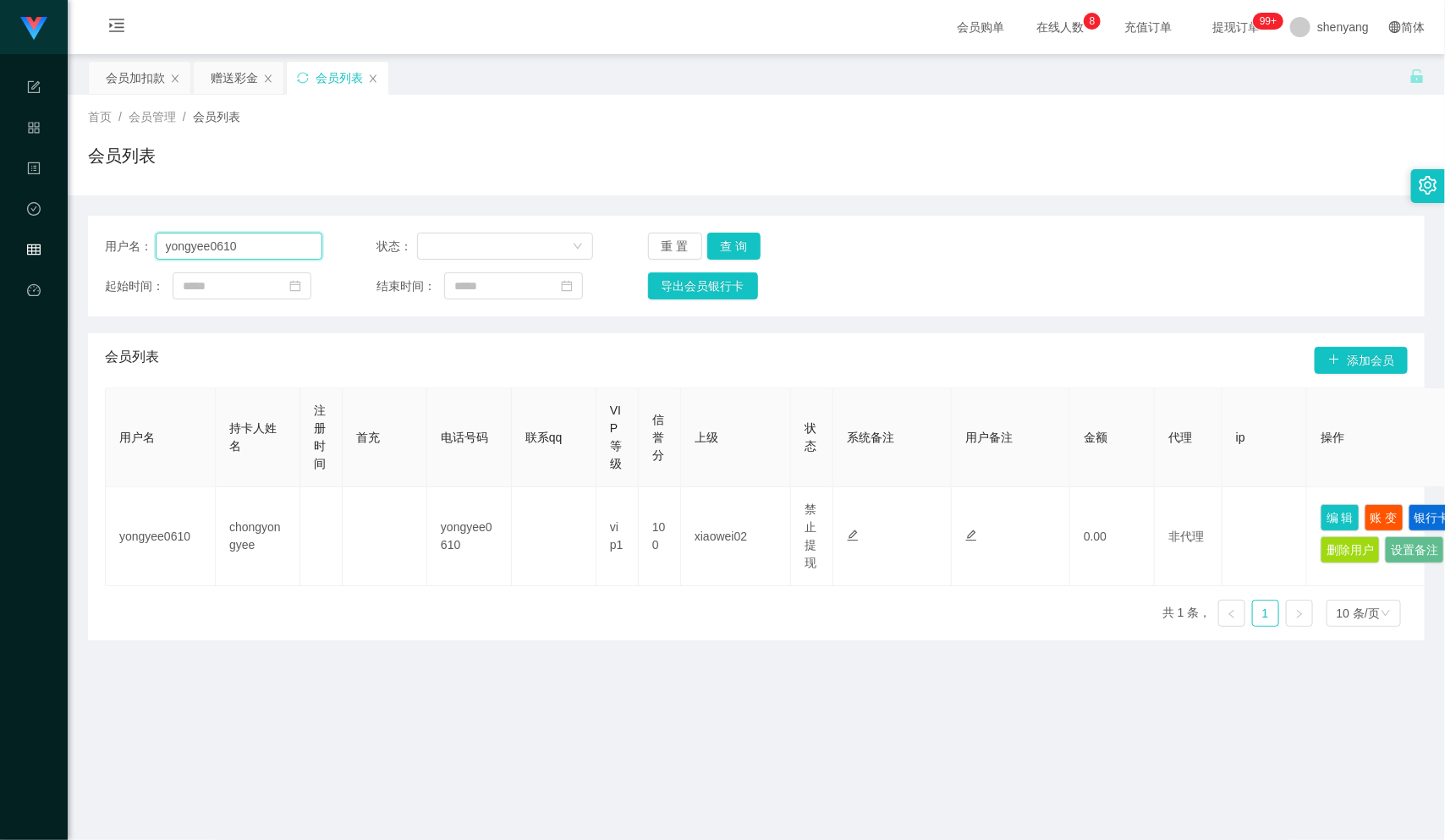
drag, startPoint x: 252, startPoint y: 238, endPoint x: 141, endPoint y: 254, distance: 112.1
click at [141, 254] on div "用户名： yongyee0610" at bounding box center [213, 246] width 217 height 27
paste input "neko0827"
type input "neko0827"
click at [724, 244] on button "查 询" at bounding box center [734, 246] width 54 height 27
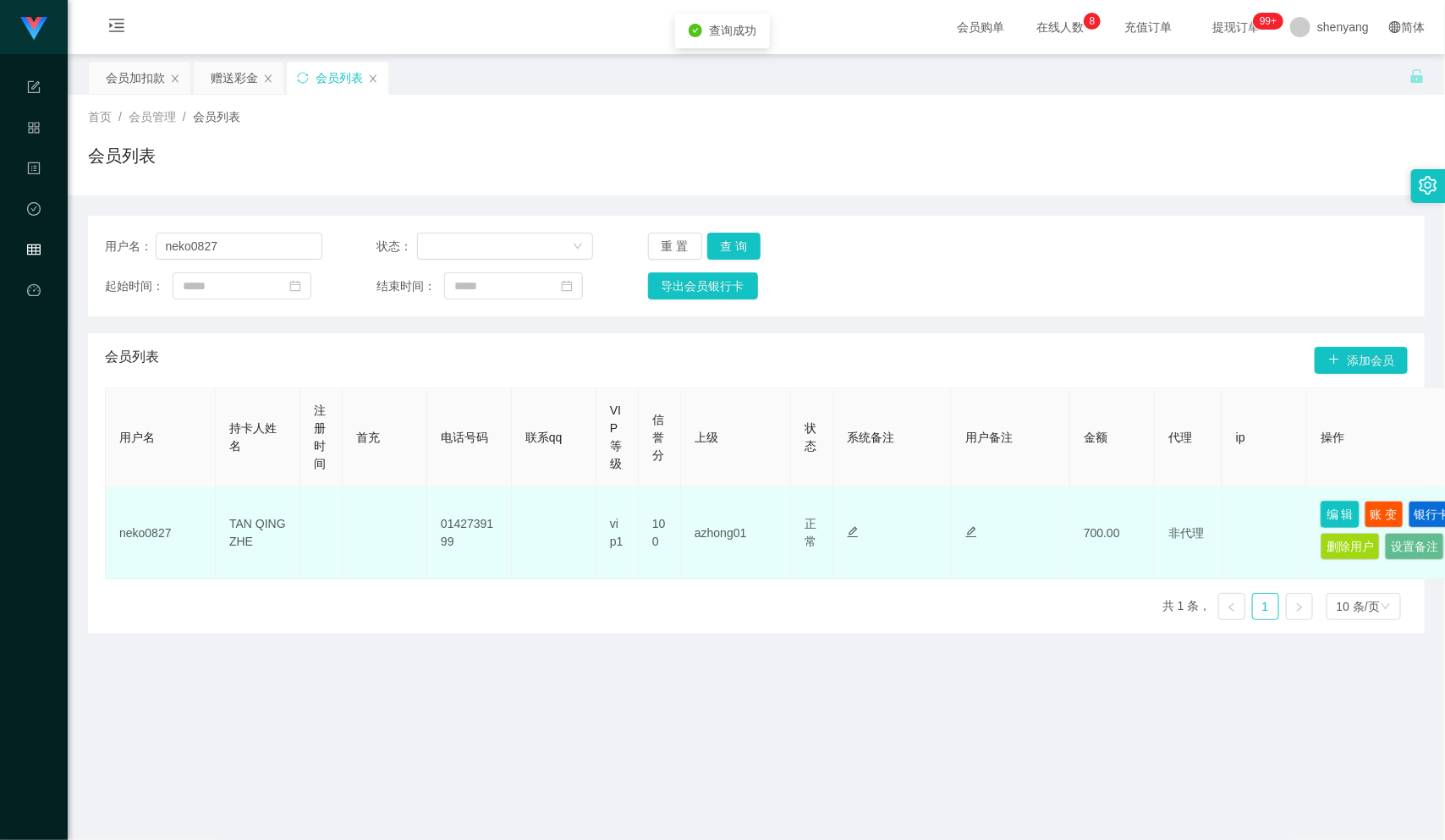
click at [1333, 513] on button "编 辑" at bounding box center [1340, 514] width 39 height 27
type input "neko0827"
type input "0142739199"
type input "TAN QING ZHE"
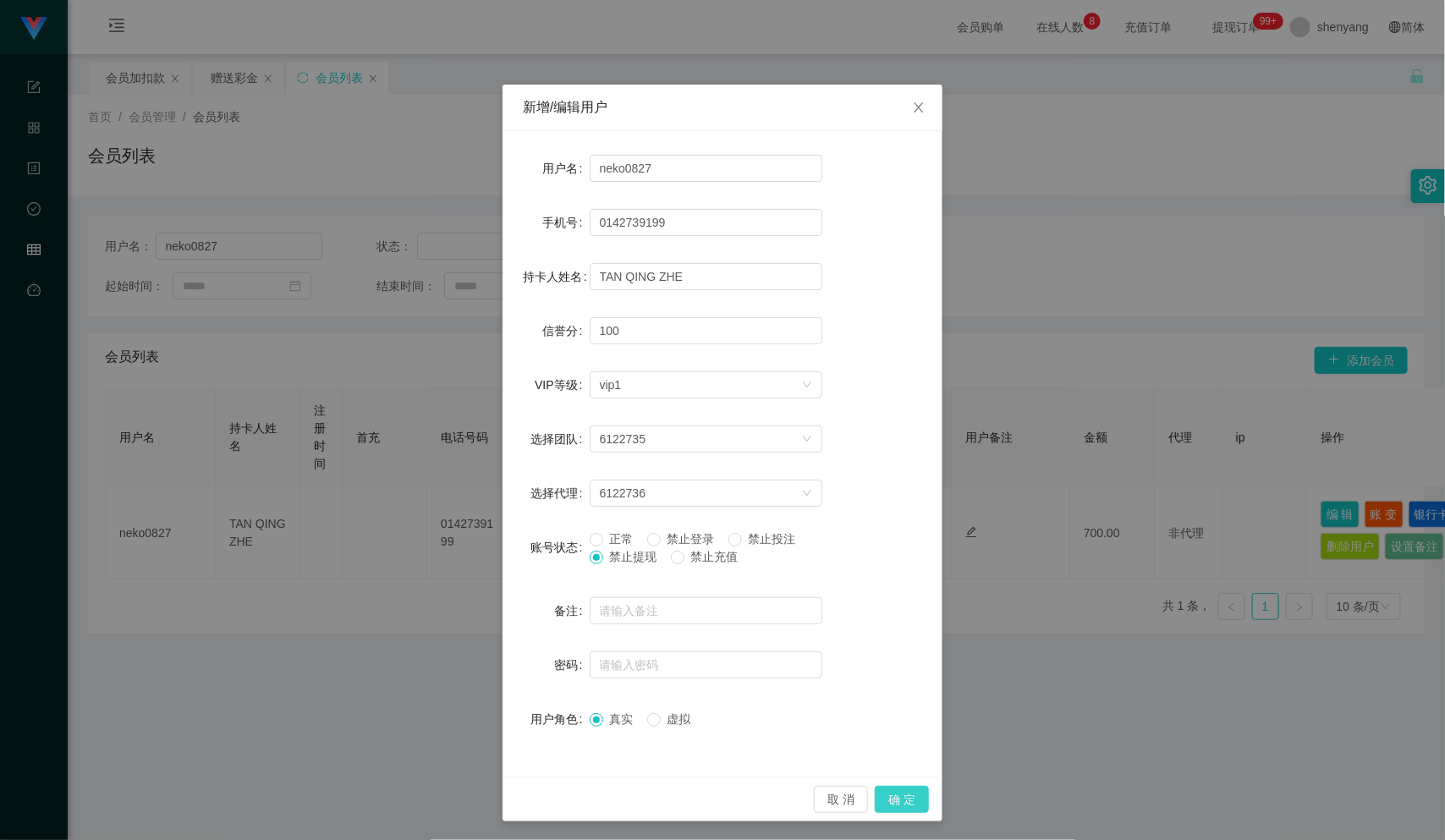
click at [889, 800] on button "确 定" at bounding box center [902, 799] width 54 height 27
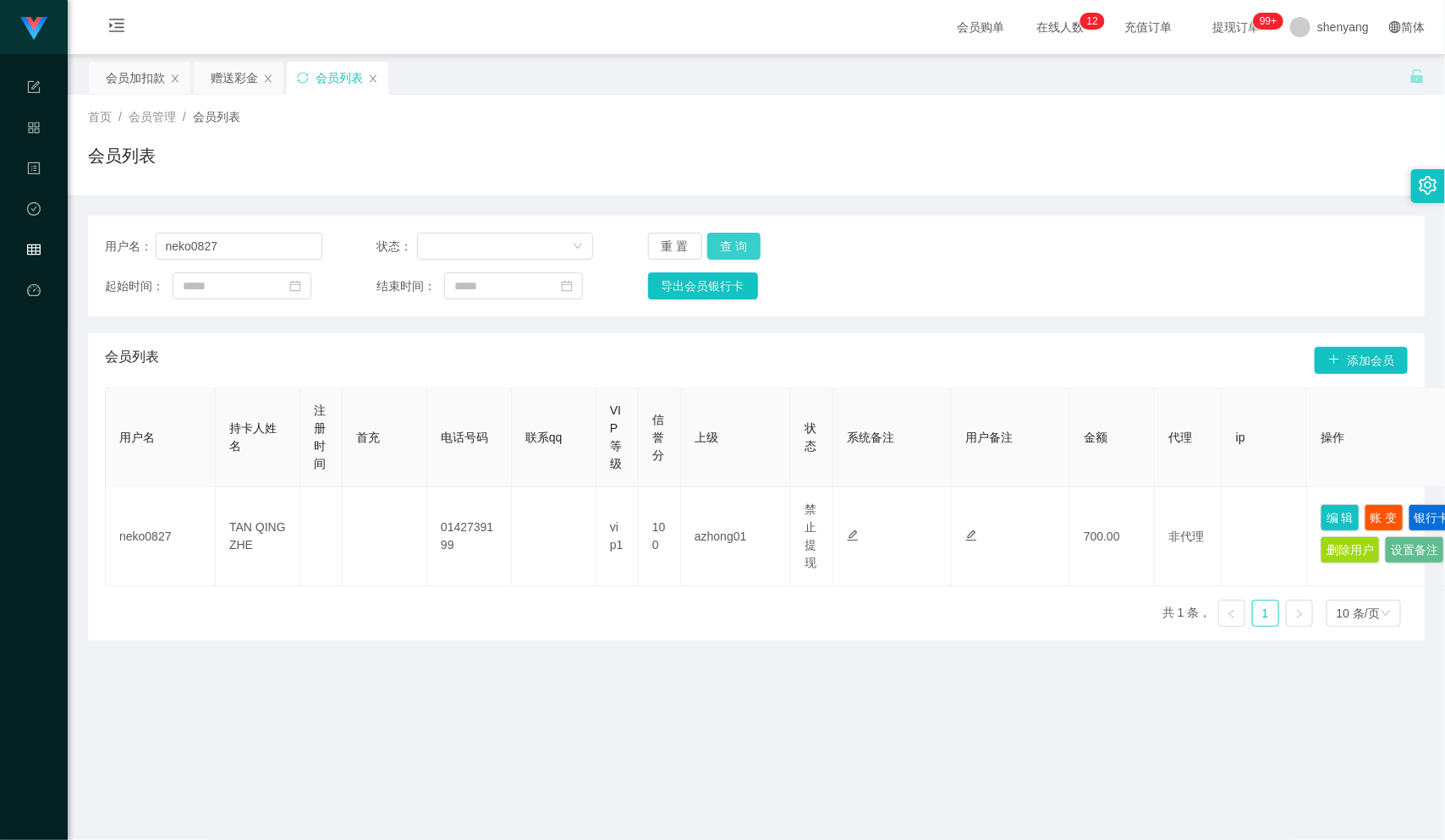
click at [731, 237] on button "查 询" at bounding box center [734, 246] width 54 height 27
drag, startPoint x: 239, startPoint y: 244, endPoint x: 145, endPoint y: 249, distance: 94.1
click at [145, 249] on div "用户名： neko0827" at bounding box center [213, 246] width 217 height 27
